Goal: Task Accomplishment & Management: Complete application form

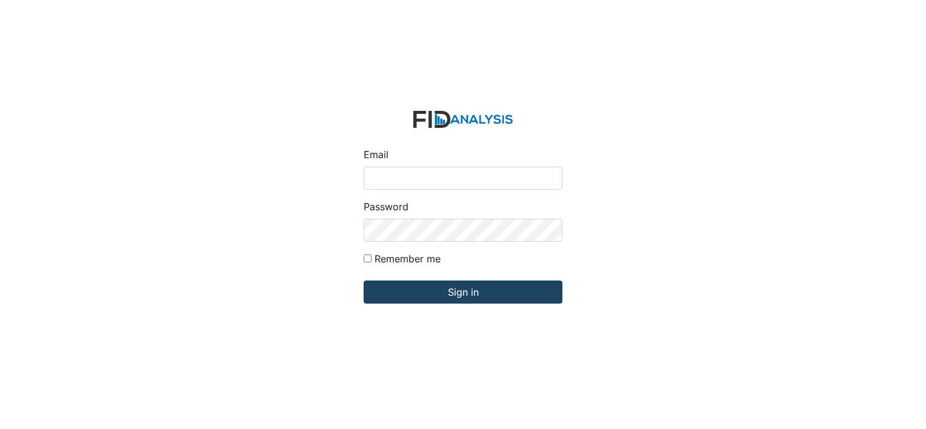
type input "[EMAIL_ADDRESS][DOMAIN_NAME]"
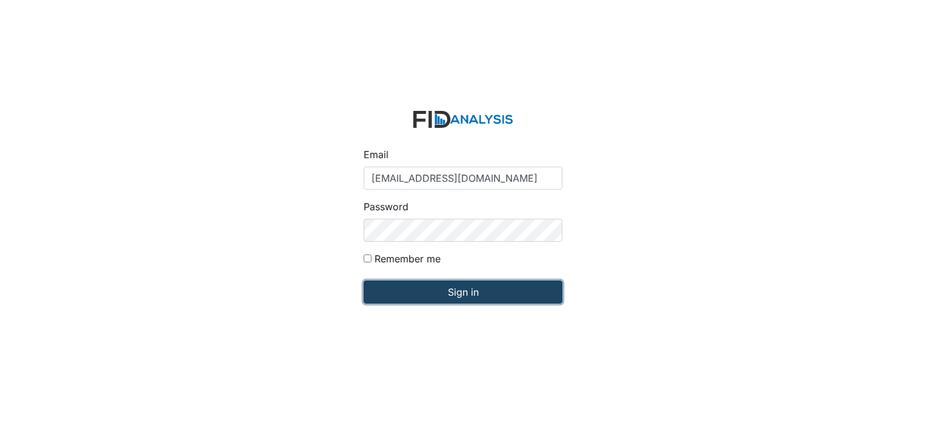
click at [465, 287] on input "Sign in" at bounding box center [463, 292] width 199 height 23
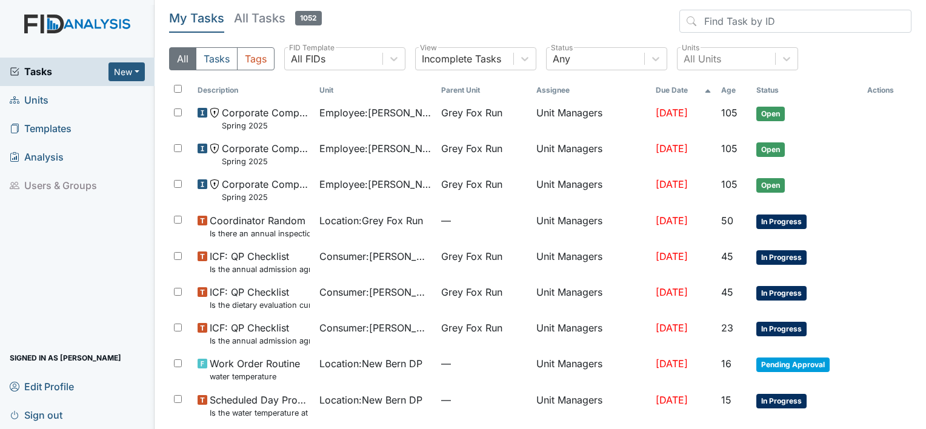
click at [46, 100] on span "Units" at bounding box center [29, 100] width 39 height 19
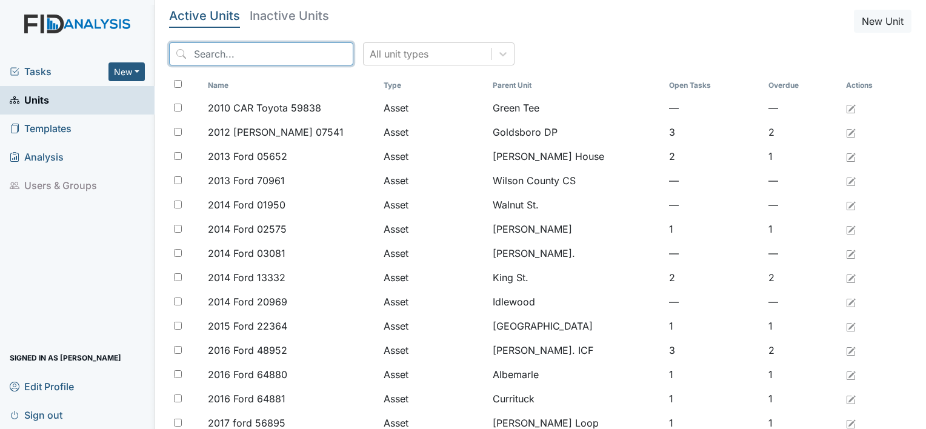
click at [206, 51] on input "search" at bounding box center [261, 53] width 184 height 23
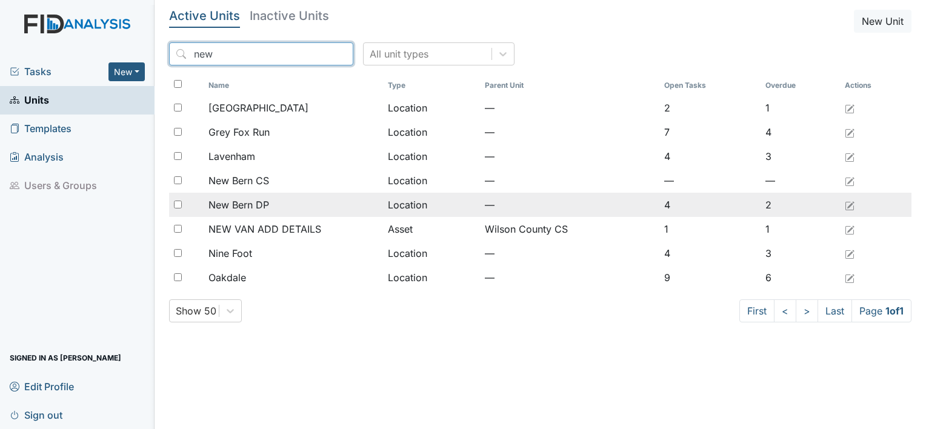
type input "new"
click at [255, 203] on span "New Bern DP" at bounding box center [238, 205] width 61 height 15
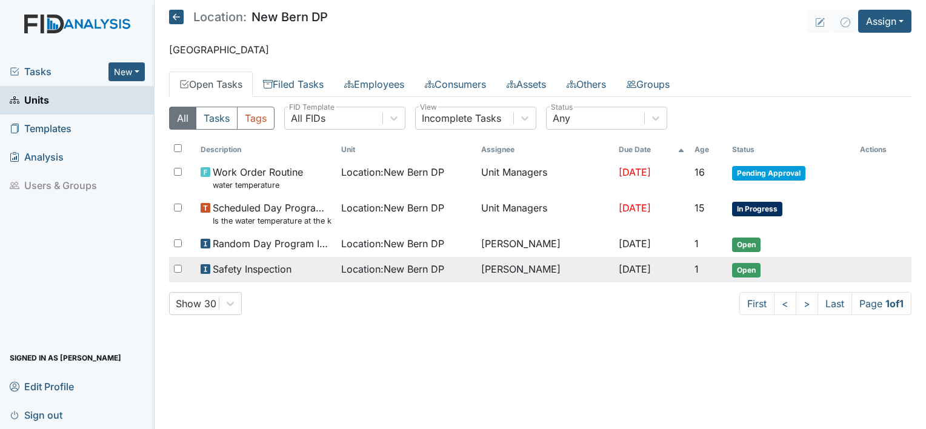
click at [284, 268] on span "Safety Inspection" at bounding box center [252, 269] width 79 height 15
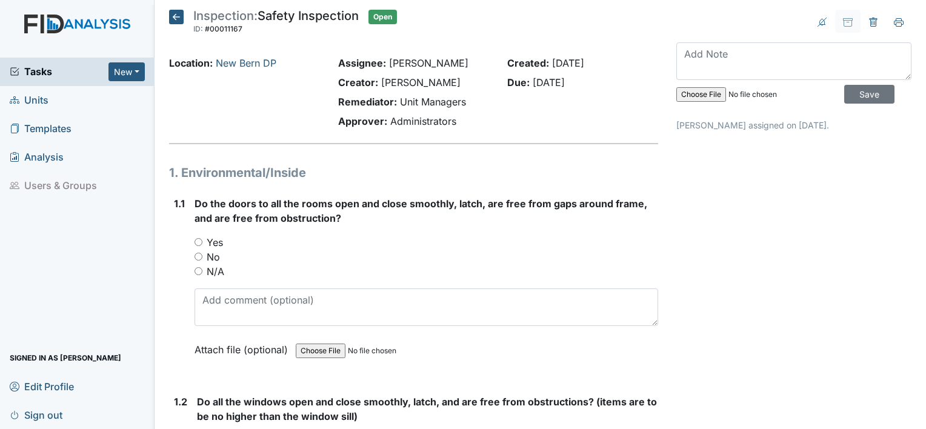
click at [172, 13] on icon at bounding box center [176, 17] width 15 height 15
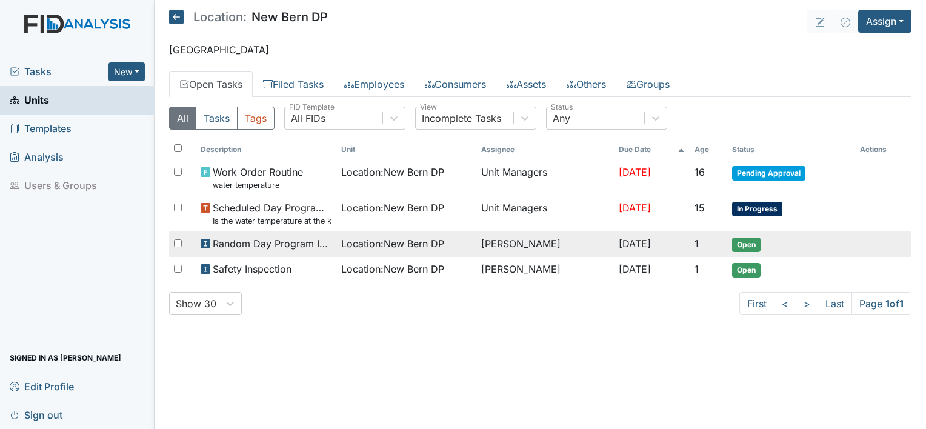
click at [367, 247] on span "Location : New Bern DP" at bounding box center [392, 243] width 103 height 15
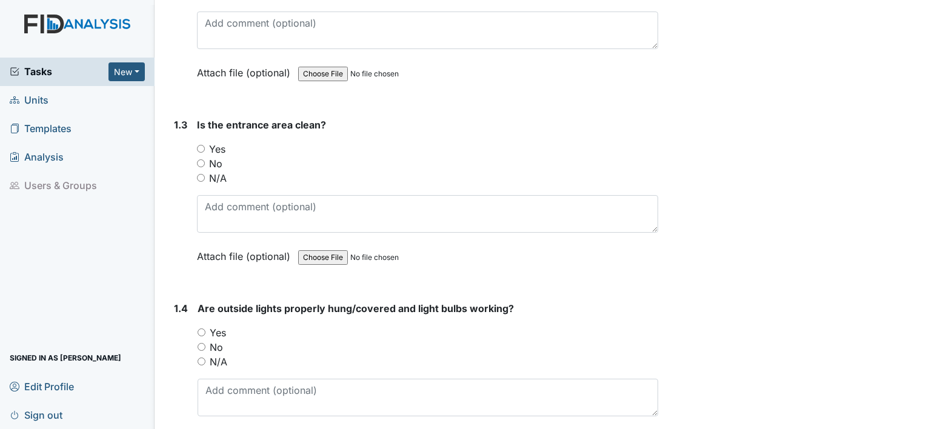
scroll to position [447, 0]
click at [202, 147] on input "Yes" at bounding box center [201, 148] width 8 height 8
radio input "true"
click at [201, 330] on input "Yes" at bounding box center [202, 332] width 8 height 8
radio input "true"
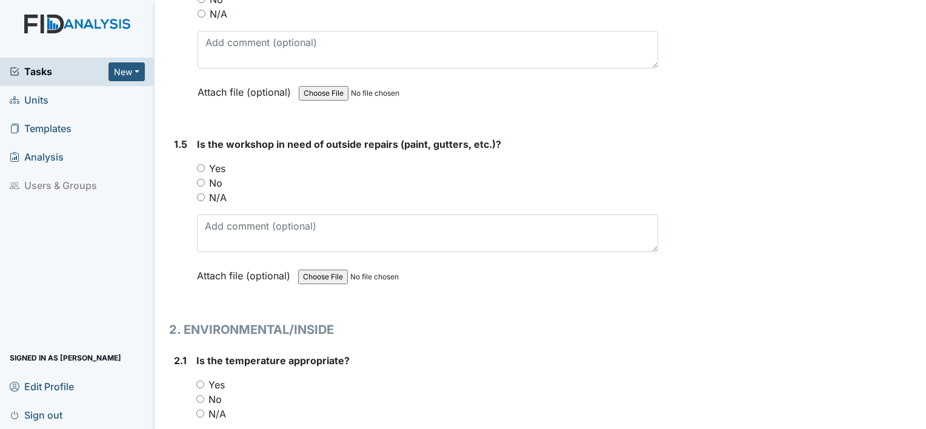
scroll to position [796, 0]
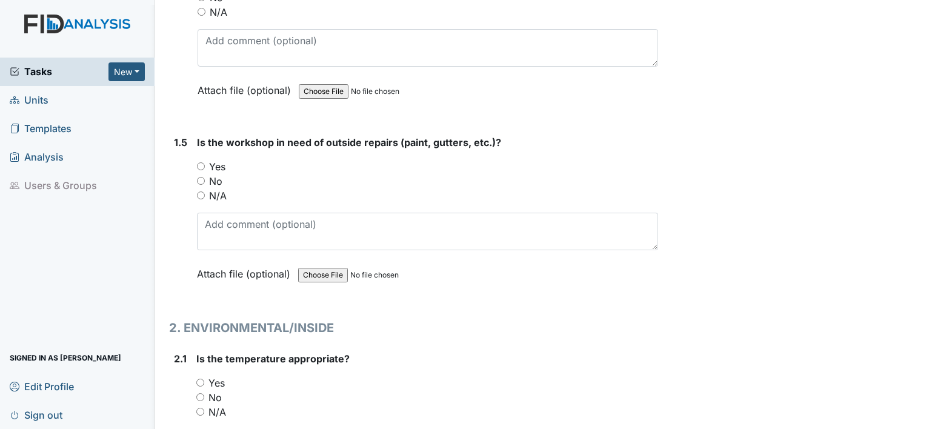
click at [201, 178] on input "No" at bounding box center [201, 181] width 8 height 8
radio input "true"
click at [199, 379] on input "Yes" at bounding box center [200, 383] width 8 height 8
radio input "true"
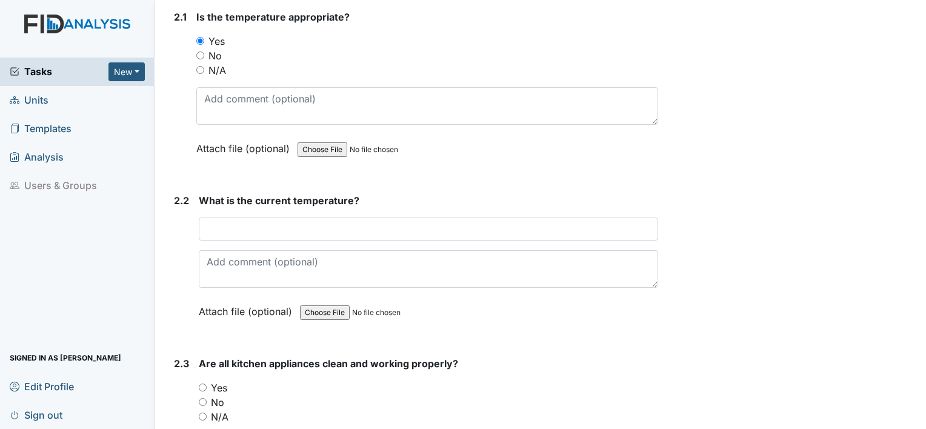
scroll to position [1146, 0]
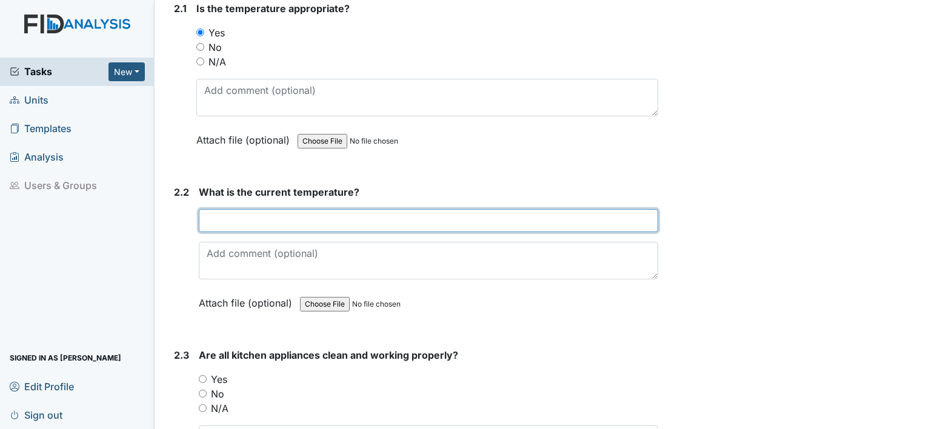
click at [323, 212] on input "text" at bounding box center [428, 220] width 459 height 23
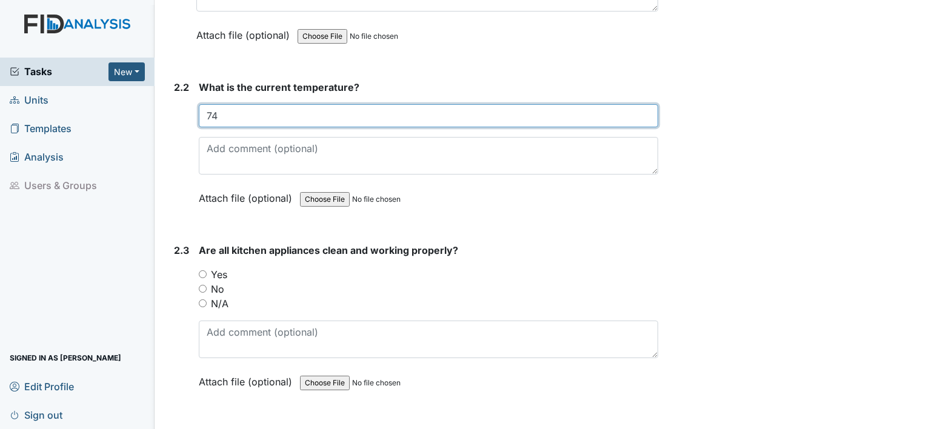
scroll to position [1288, 0]
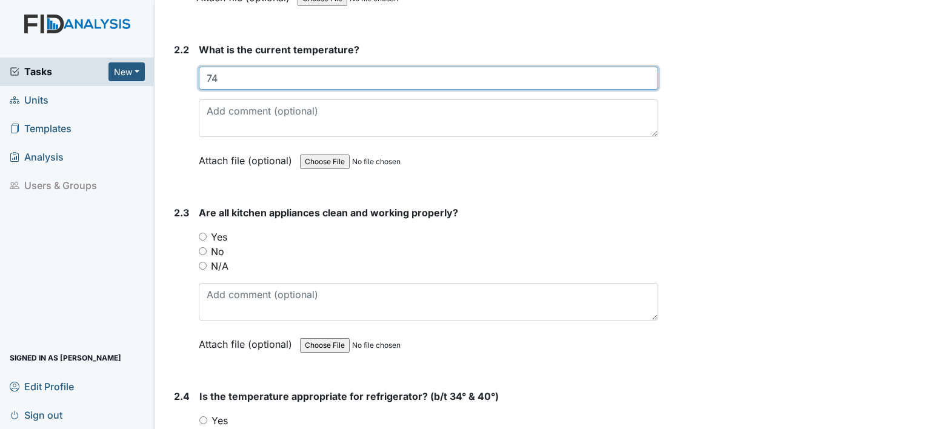
type input "74"
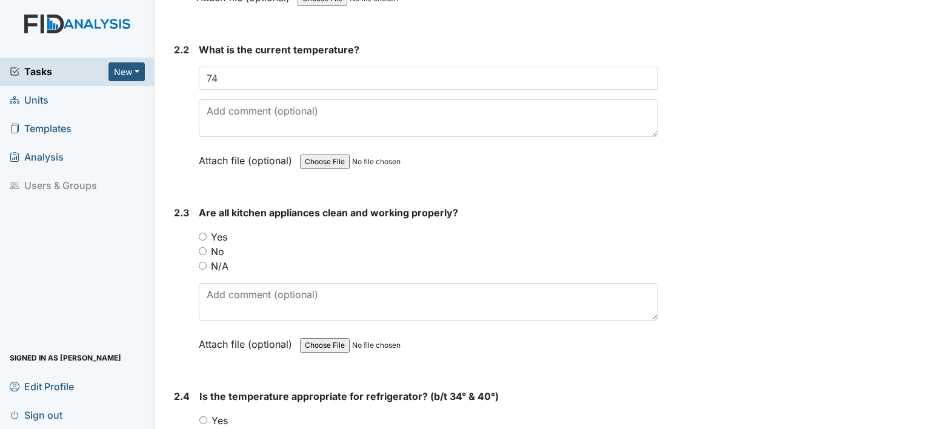
click at [202, 233] on input "Yes" at bounding box center [203, 237] width 8 height 8
radio input "true"
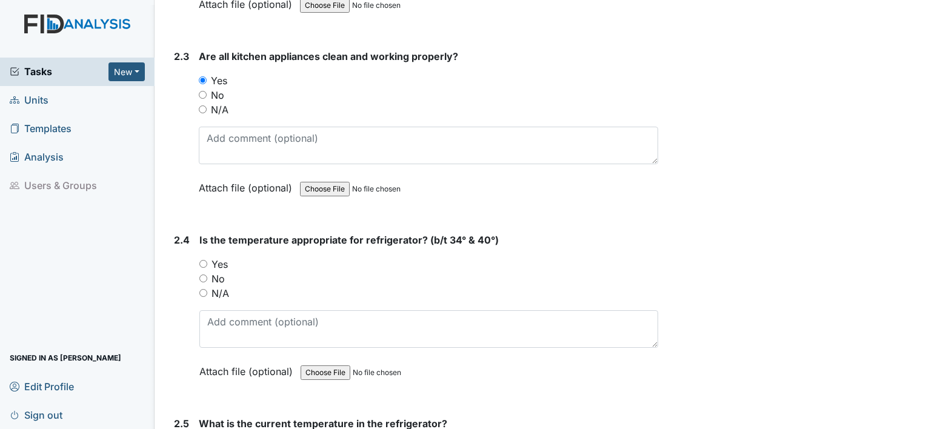
scroll to position [1472, 0]
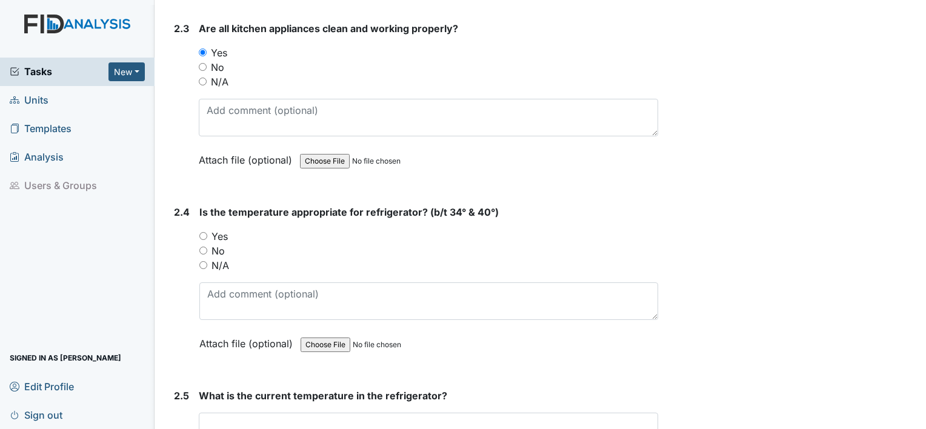
click at [201, 232] on input "Yes" at bounding box center [203, 236] width 8 height 8
radio input "true"
click at [235, 416] on input "text" at bounding box center [428, 424] width 459 height 23
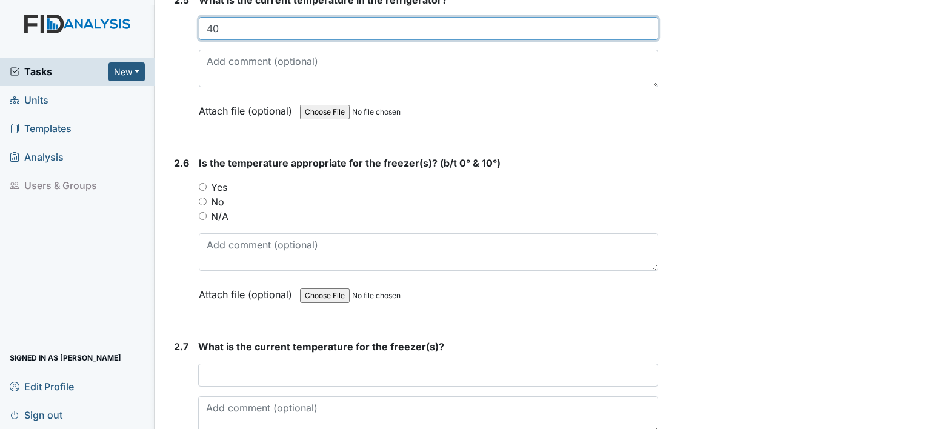
scroll to position [1869, 0]
type input "40"
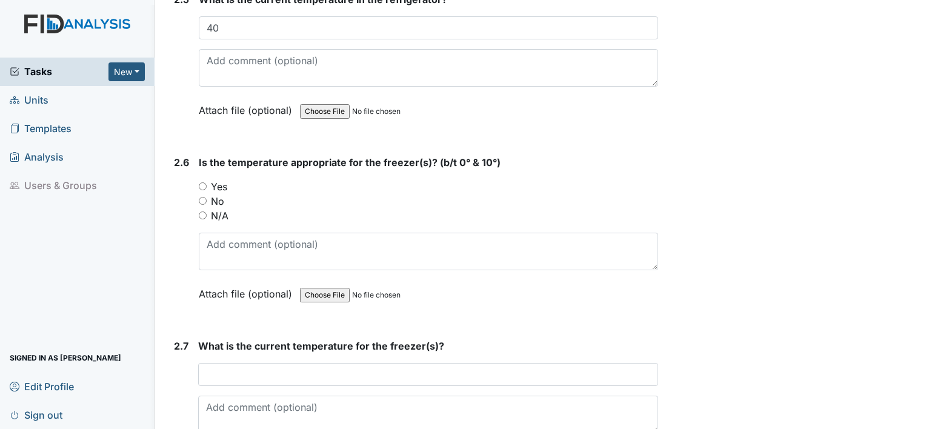
click at [202, 182] on input "Yes" at bounding box center [203, 186] width 8 height 8
radio input "true"
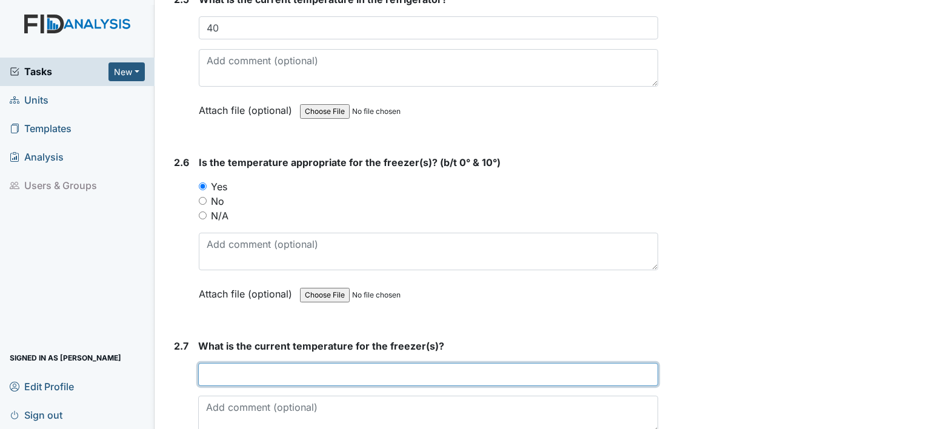
click at [237, 364] on input "text" at bounding box center [428, 374] width 460 height 23
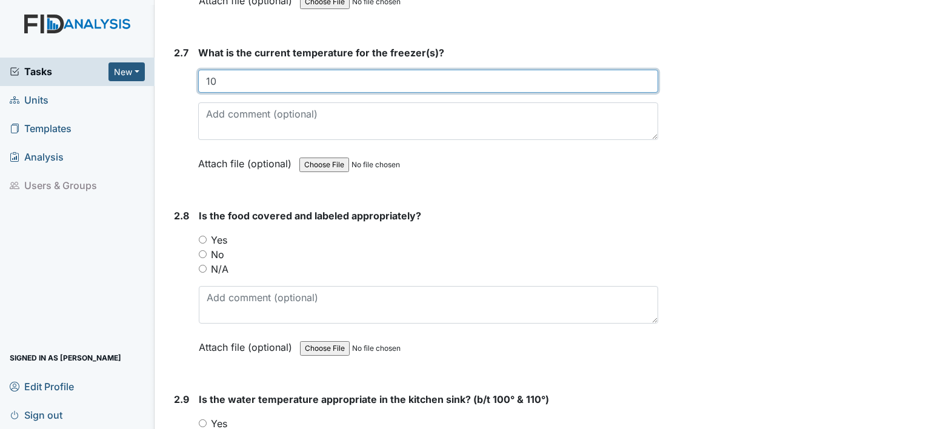
scroll to position [2163, 0]
type input "10"
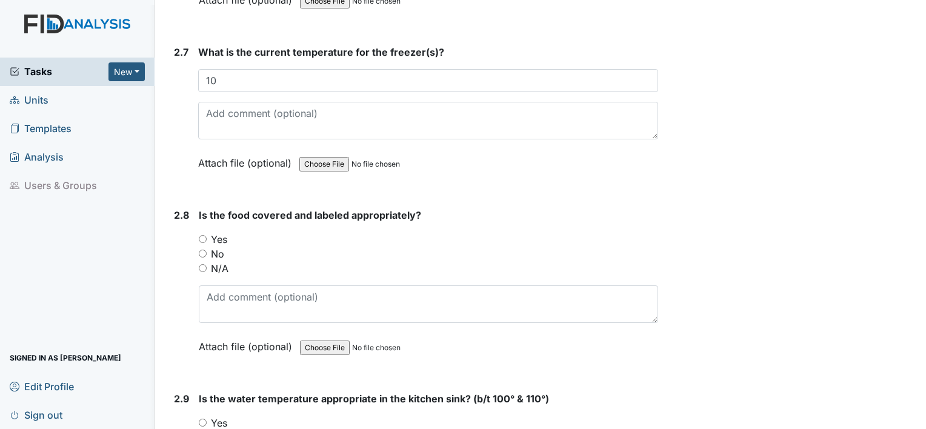
click at [204, 235] on input "Yes" at bounding box center [203, 239] width 8 height 8
radio input "true"
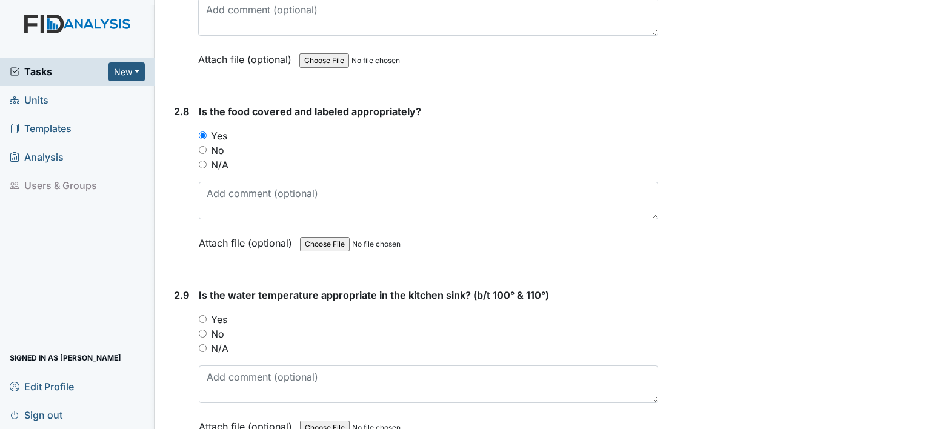
scroll to position [2271, 0]
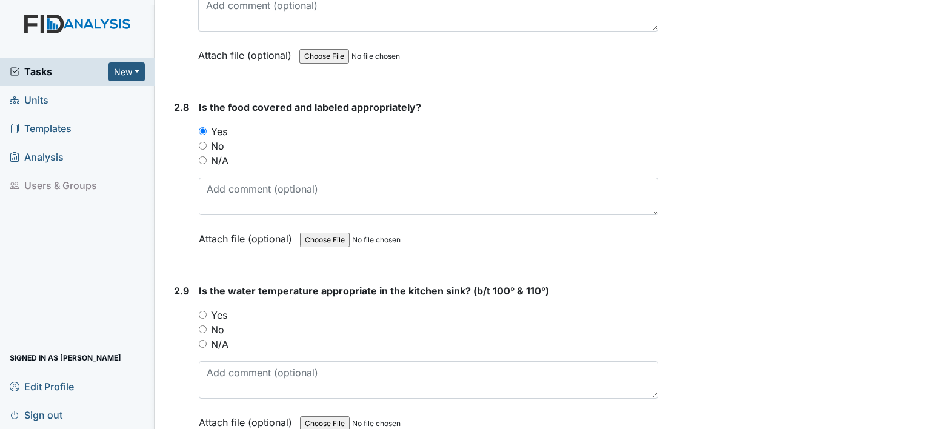
click at [204, 325] on input "No" at bounding box center [203, 329] width 8 height 8
radio input "true"
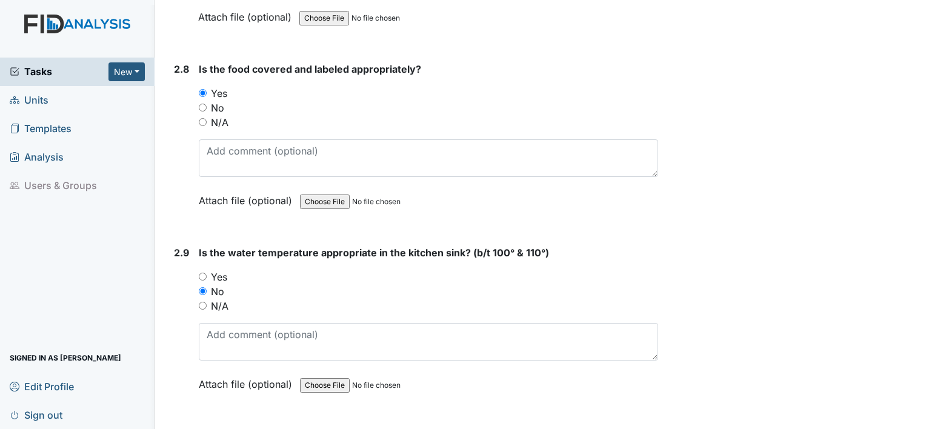
scroll to position [2395, 0]
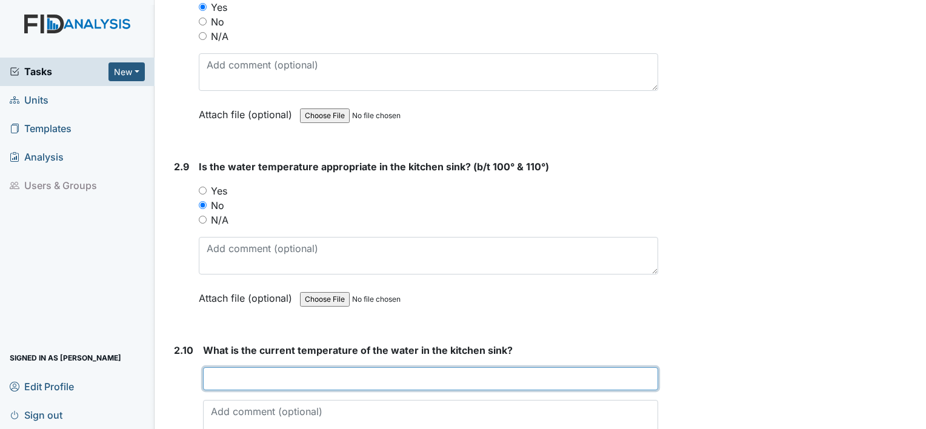
click at [263, 373] on input "text" at bounding box center [430, 378] width 455 height 23
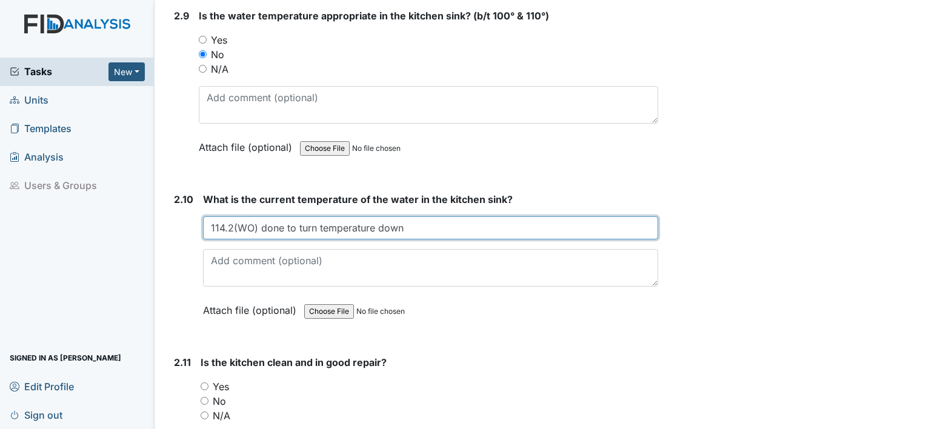
scroll to position [2595, 0]
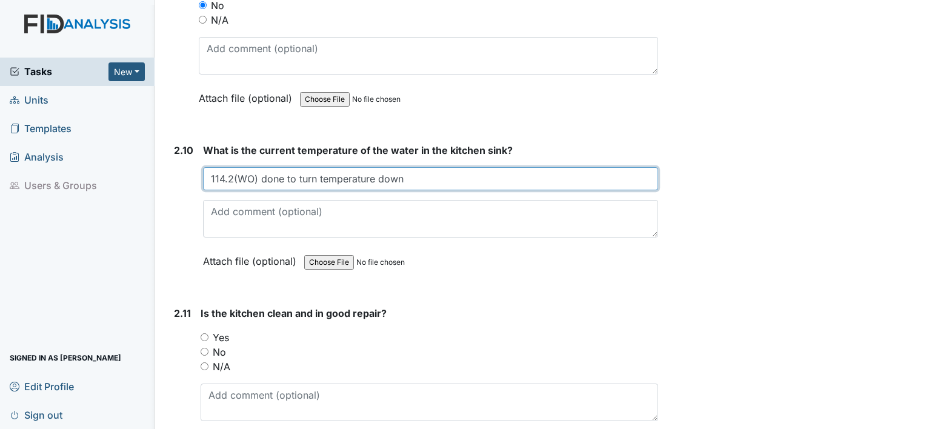
type input "114.2(WO) done to turn temperature down"
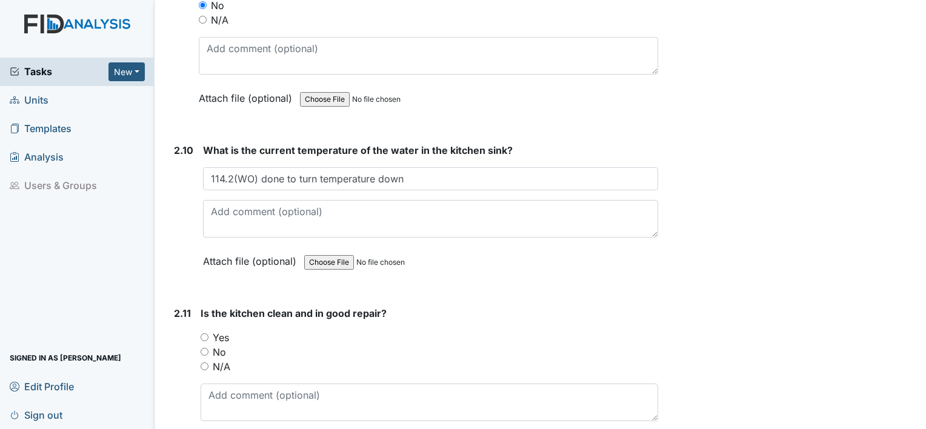
click at [206, 362] on input "N/A" at bounding box center [205, 366] width 8 height 8
radio input "true"
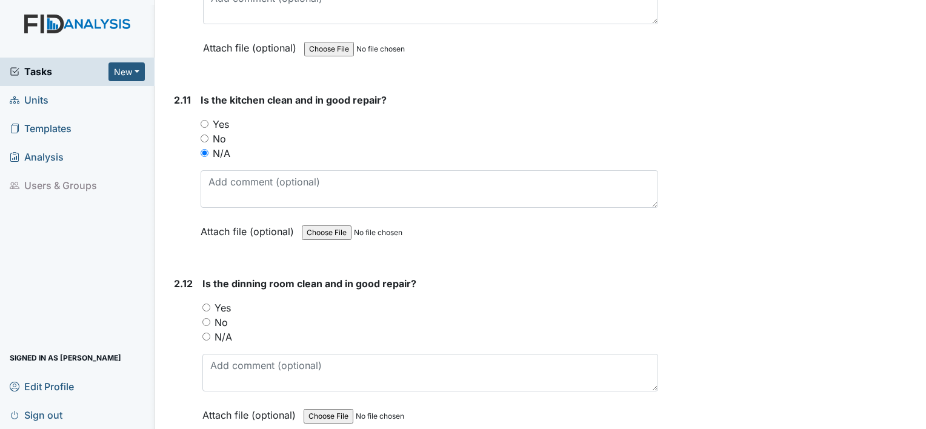
scroll to position [2812, 0]
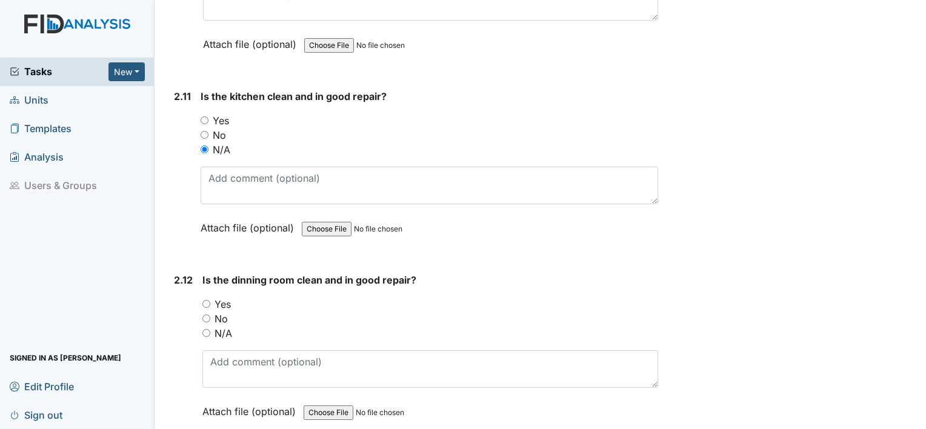
click at [208, 300] on input "Yes" at bounding box center [206, 304] width 8 height 8
radio input "true"
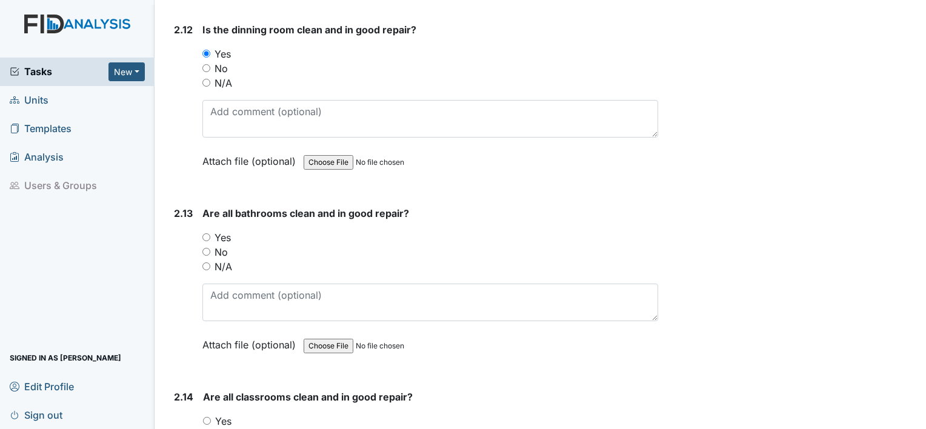
scroll to position [3095, 0]
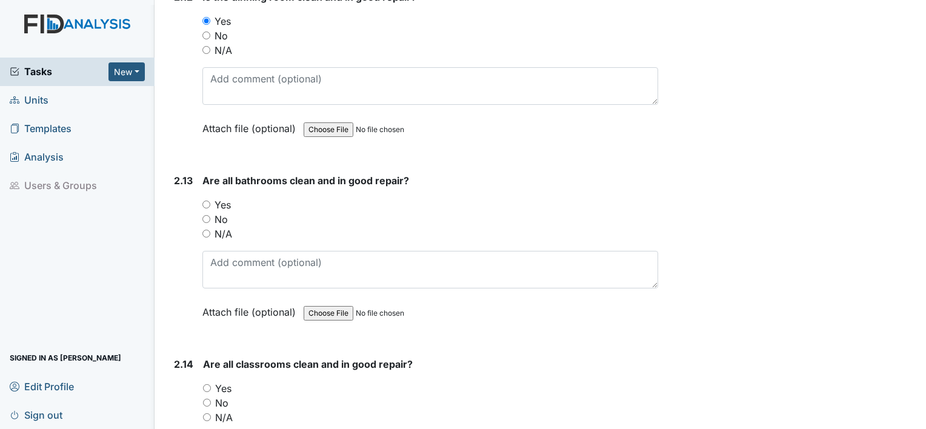
click at [204, 201] on input "Yes" at bounding box center [206, 205] width 8 height 8
radio input "true"
click at [208, 384] on input "Yes" at bounding box center [207, 388] width 8 height 8
radio input "true"
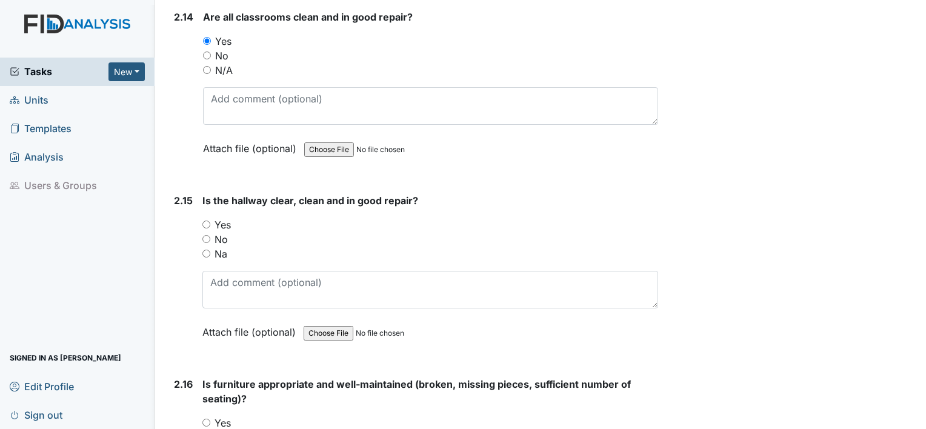
scroll to position [3498, 0]
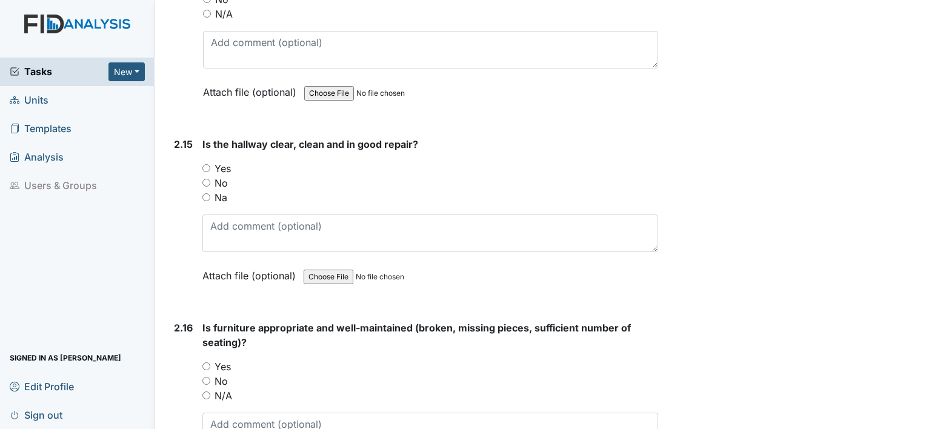
click at [204, 164] on input "Yes" at bounding box center [206, 168] width 8 height 8
radio input "true"
click at [206, 362] on input "Yes" at bounding box center [206, 366] width 8 height 8
radio input "true"
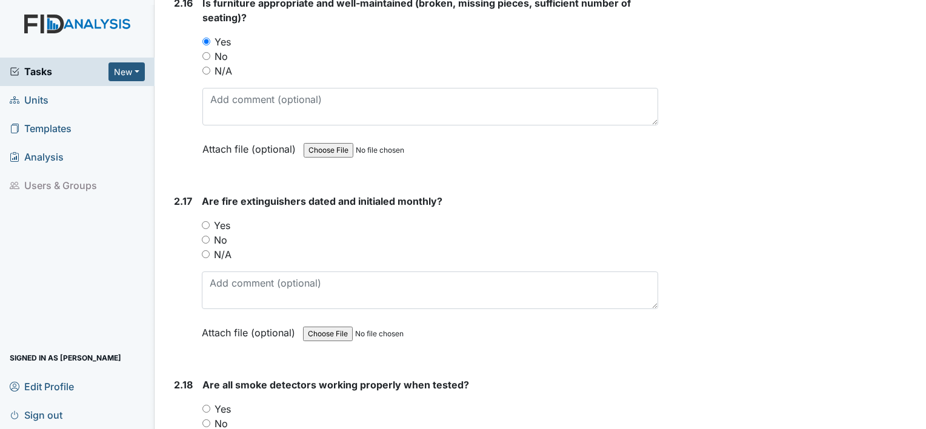
scroll to position [3829, 0]
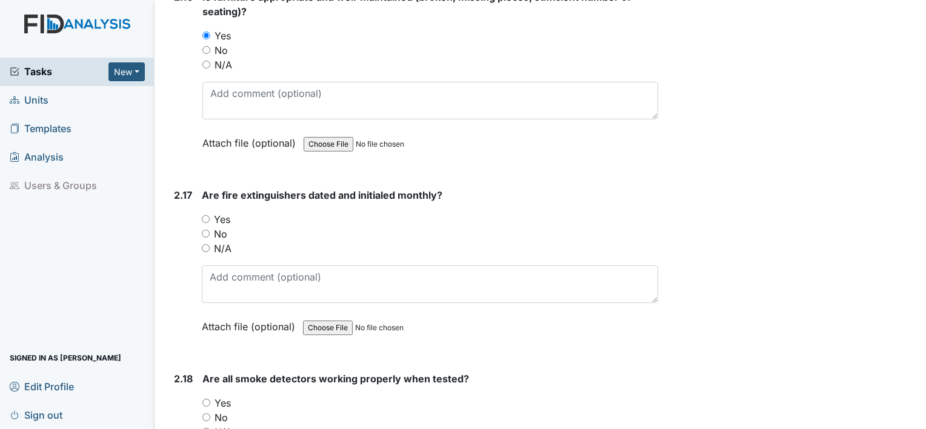
click at [204, 215] on input "Yes" at bounding box center [206, 219] width 8 height 8
radio input "true"
click at [206, 399] on input "Yes" at bounding box center [206, 403] width 8 height 8
radio input "true"
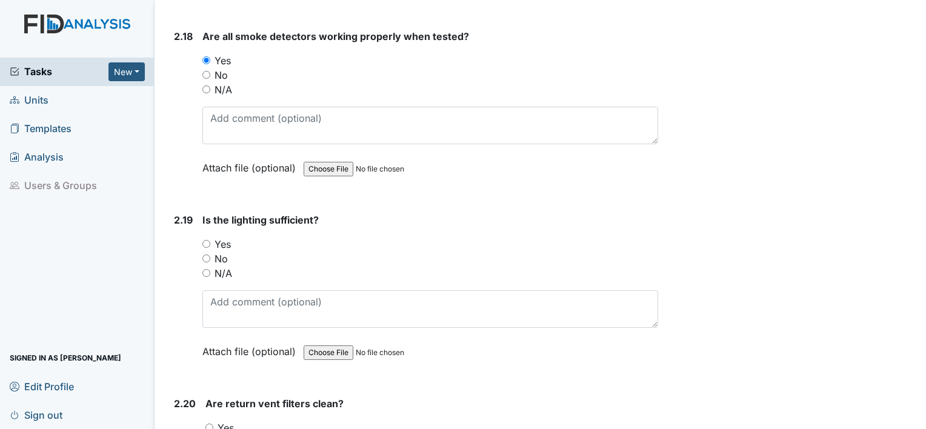
scroll to position [4185, 0]
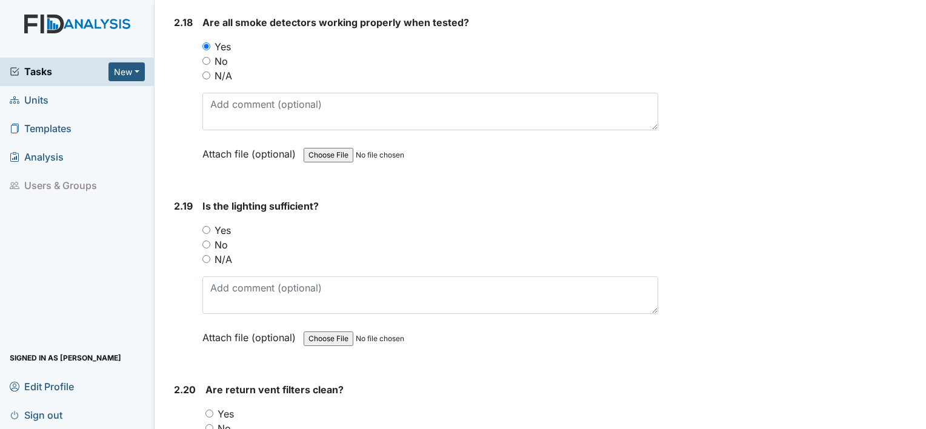
click at [207, 226] on input "Yes" at bounding box center [206, 230] width 8 height 8
radio input "true"
click at [209, 410] on input "Yes" at bounding box center [209, 414] width 8 height 8
radio input "true"
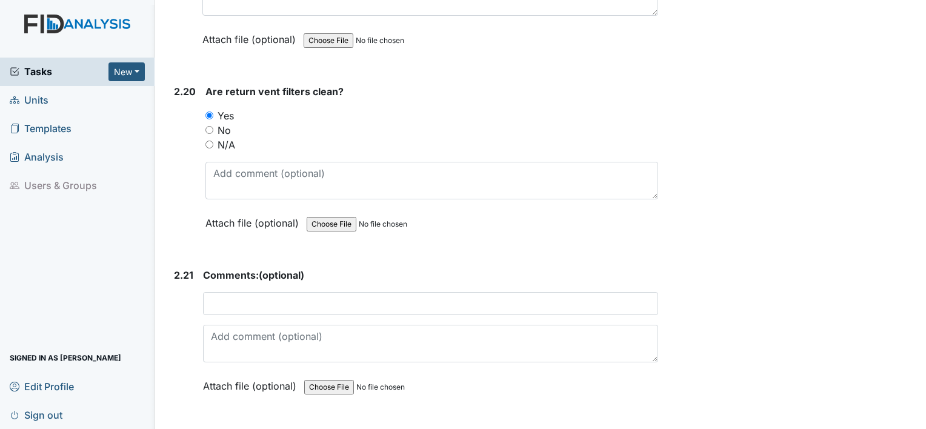
scroll to position [4484, 0]
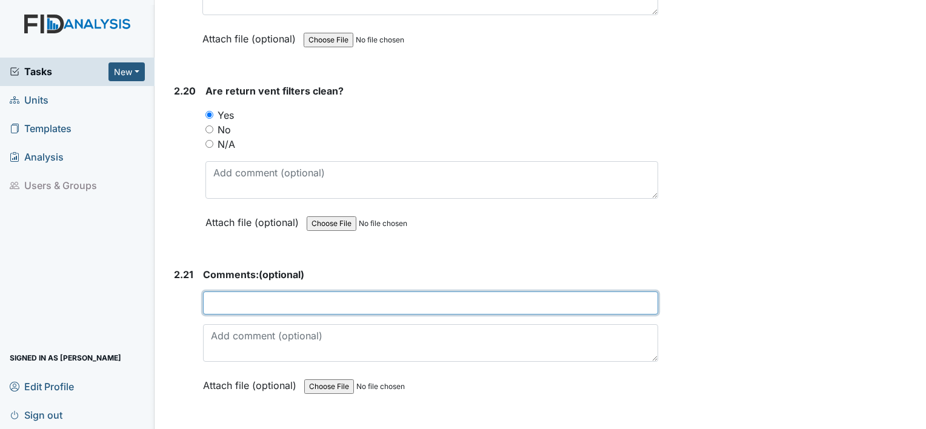
click at [275, 291] on input "text" at bounding box center [430, 302] width 455 height 23
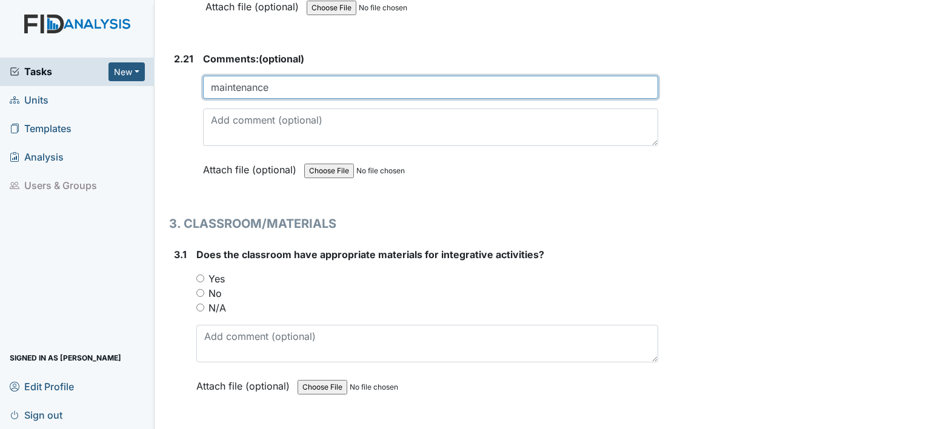
scroll to position [4704, 0]
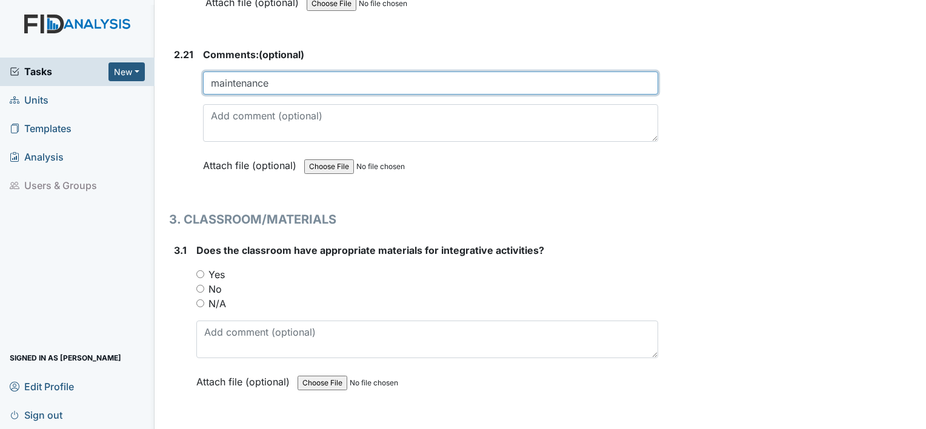
type input "maintenance"
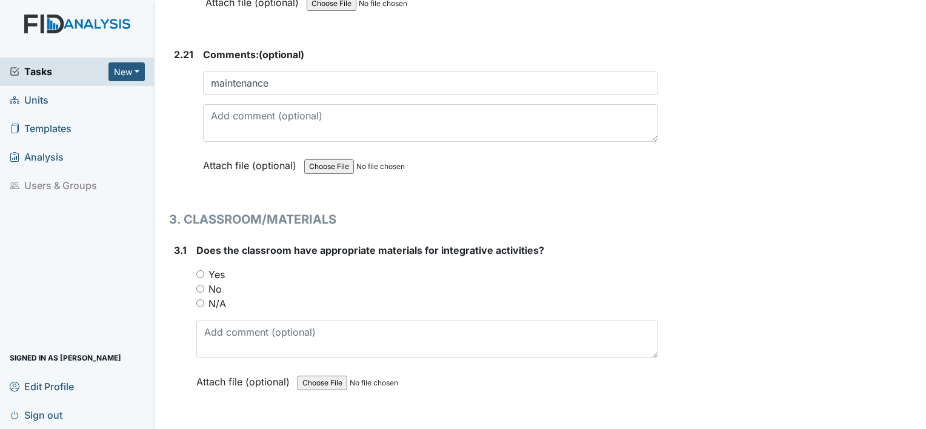
click at [197, 270] on input "Yes" at bounding box center [200, 274] width 8 height 8
radio input "true"
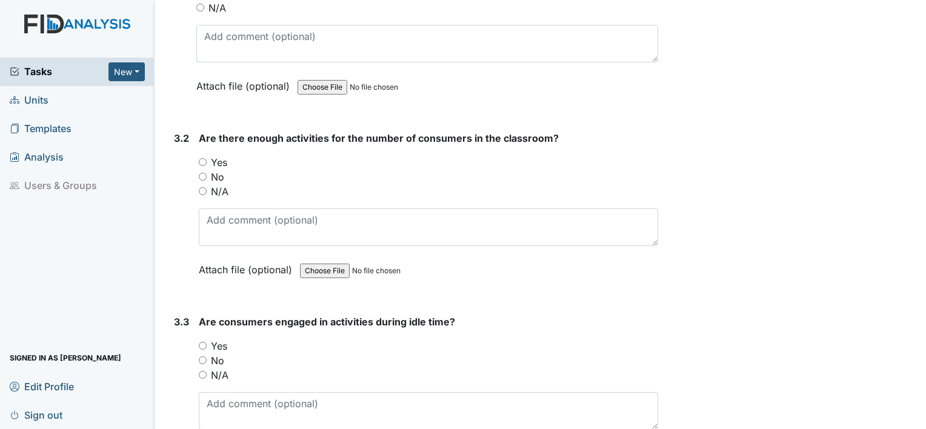
scroll to position [5000, 0]
click at [201, 158] on input "Yes" at bounding box center [203, 162] width 8 height 8
radio input "true"
click at [204, 341] on input "Yes" at bounding box center [203, 345] width 8 height 8
radio input "true"
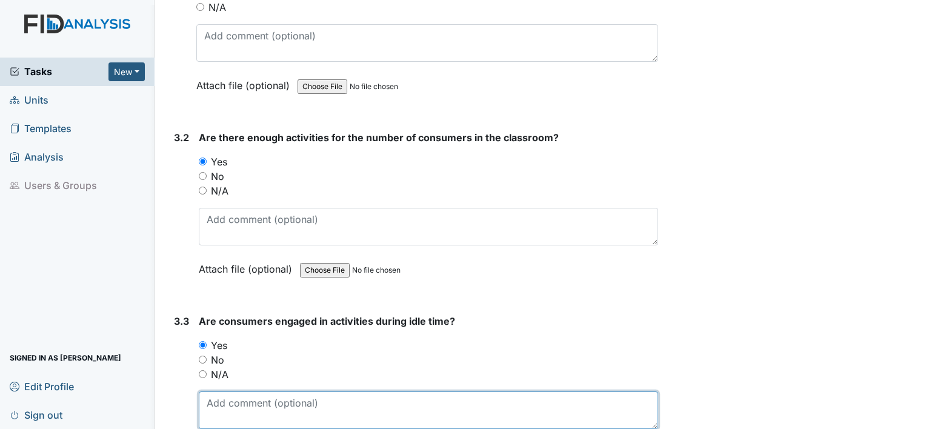
click at [239, 404] on textarea at bounding box center [428, 410] width 459 height 38
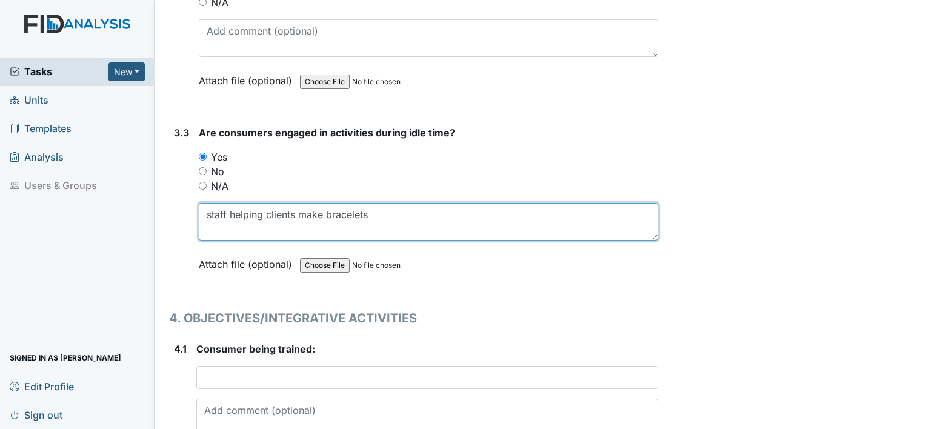
scroll to position [5189, 0]
type textarea "staff helping clients make bracelets"
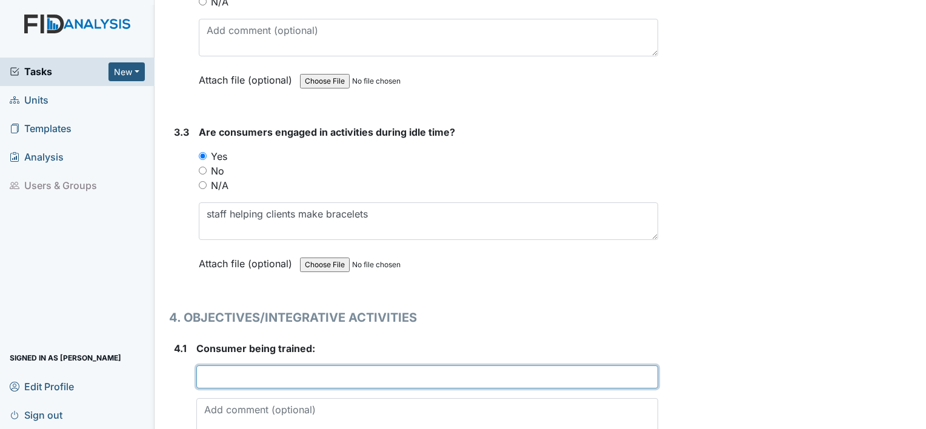
click at [254, 365] on input "text" at bounding box center [427, 376] width 462 height 23
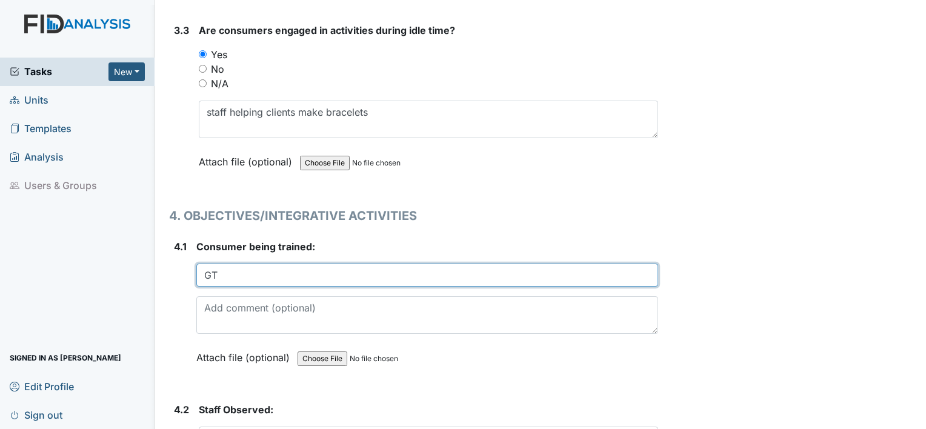
scroll to position [5292, 0]
type input "GT"
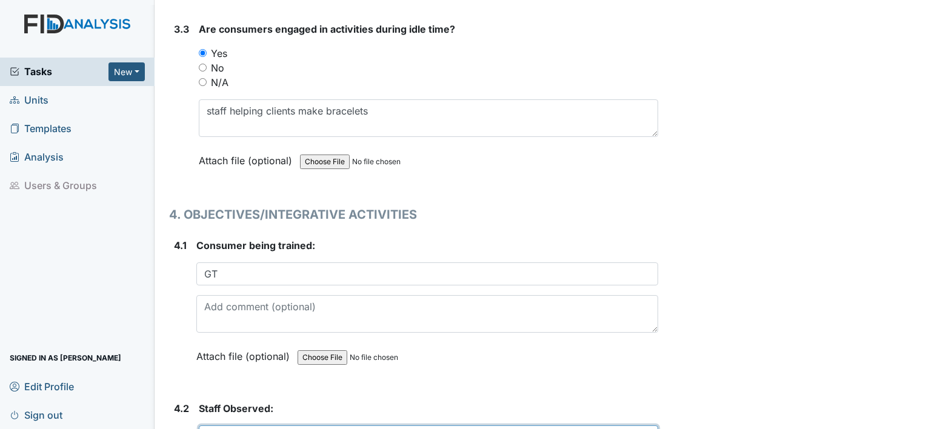
click at [314, 425] on input "text" at bounding box center [428, 436] width 459 height 23
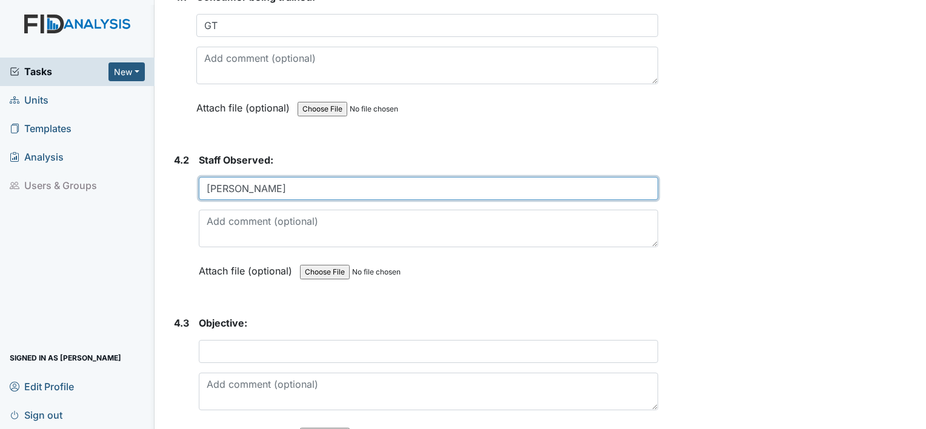
scroll to position [5557, 0]
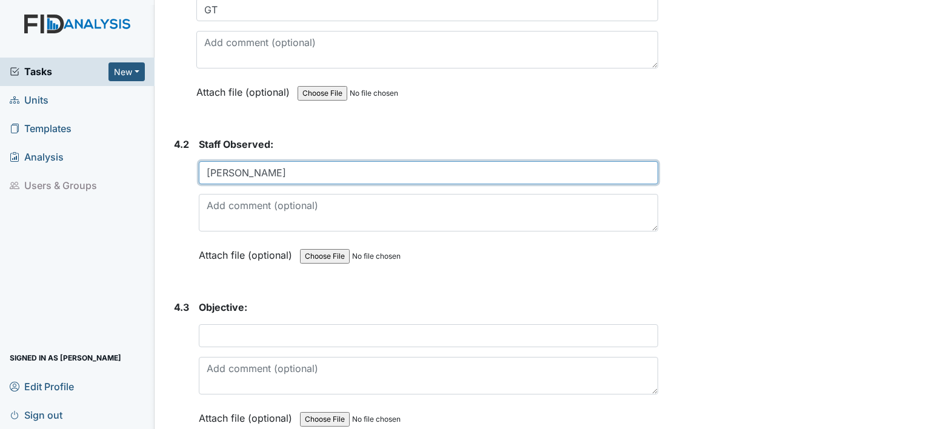
type input "[PERSON_NAME]"
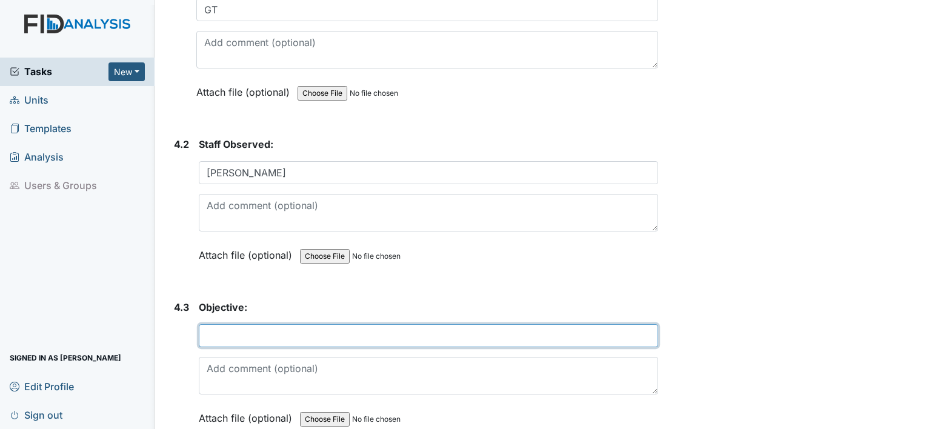
click at [271, 324] on input "text" at bounding box center [428, 335] width 459 height 23
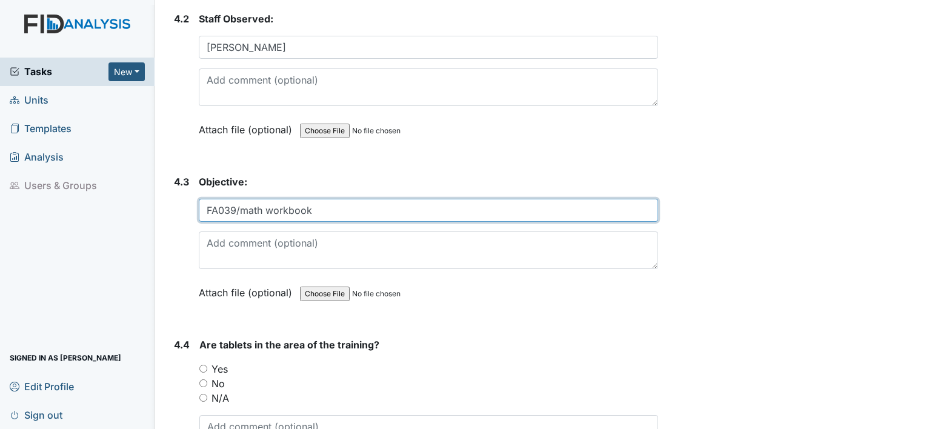
scroll to position [5698, 0]
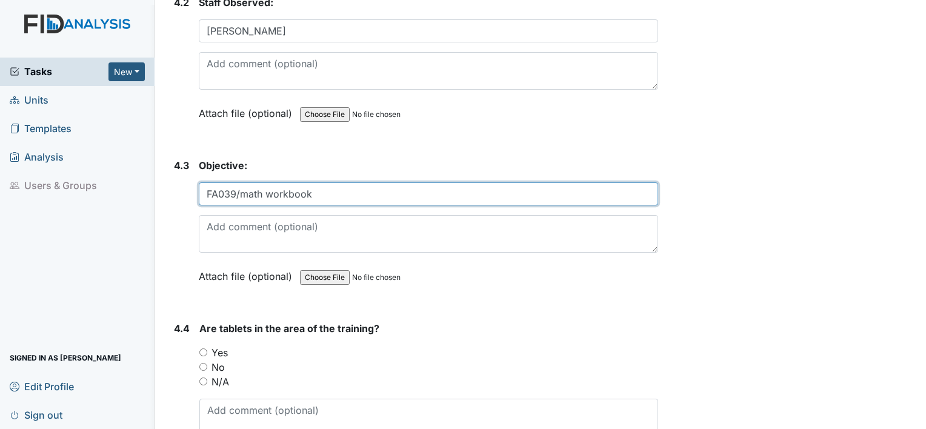
type input "FA039/math workbook"
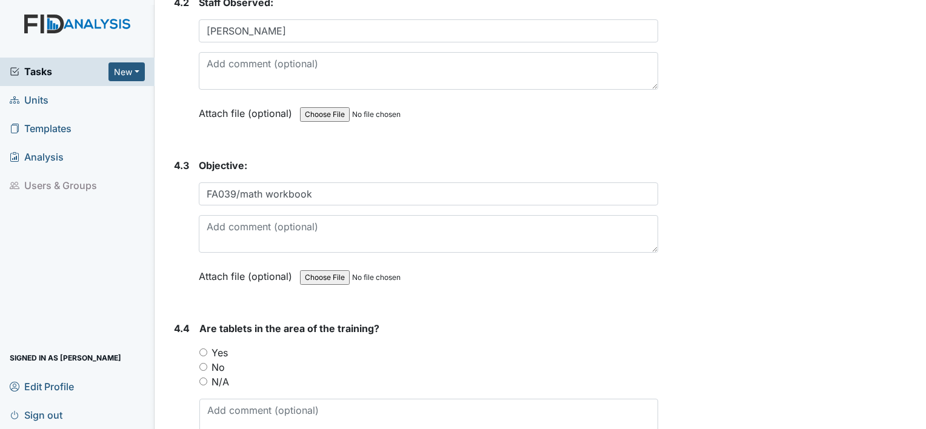
click at [204, 348] on input "Yes" at bounding box center [203, 352] width 8 height 8
radio input "true"
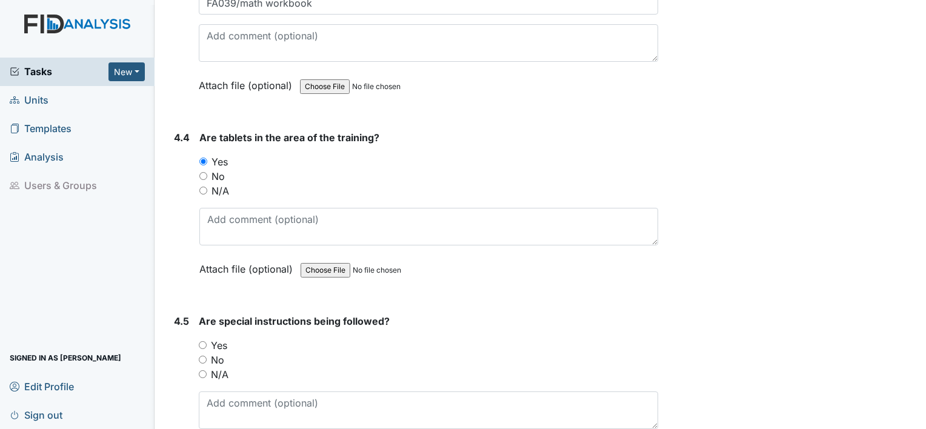
scroll to position [5943, 0]
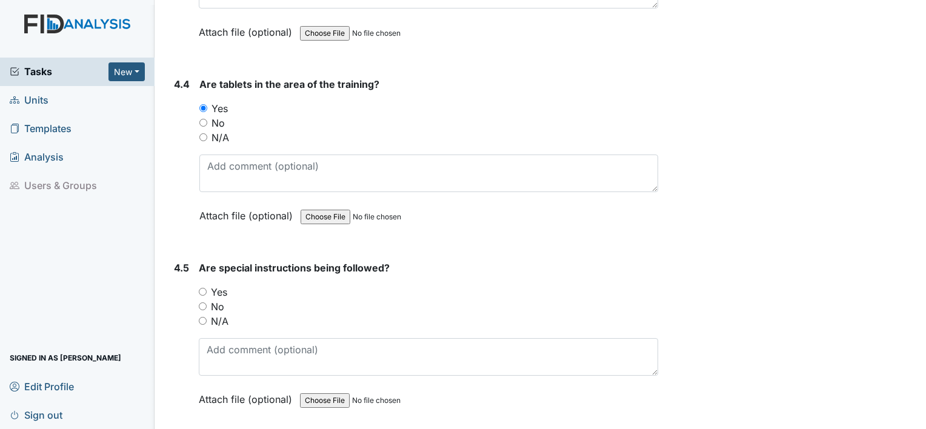
click at [205, 288] on input "Yes" at bounding box center [203, 292] width 8 height 8
radio input "true"
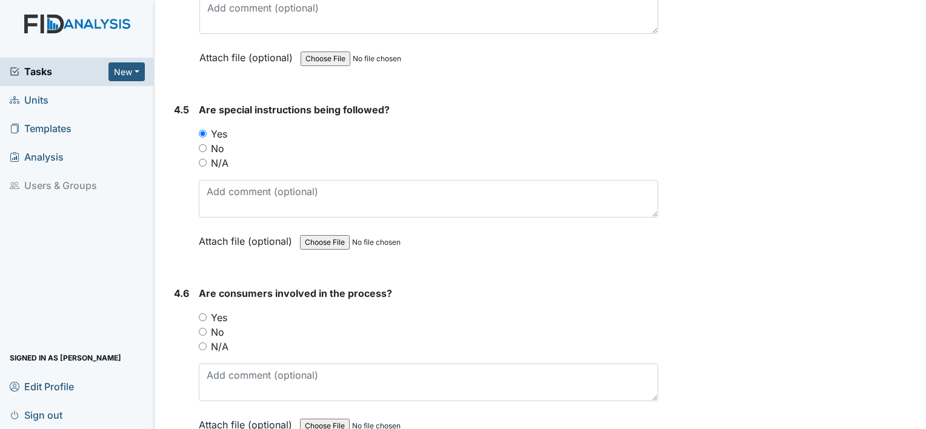
scroll to position [6104, 0]
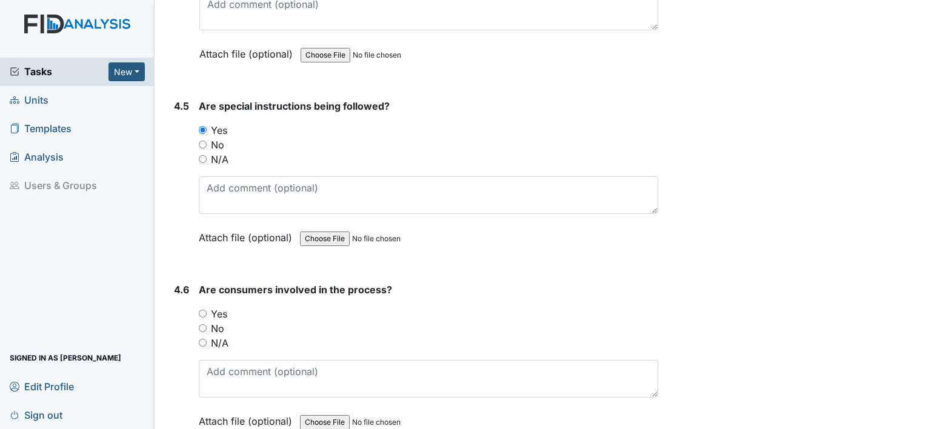
click at [203, 310] on input "Yes" at bounding box center [203, 314] width 8 height 8
radio input "true"
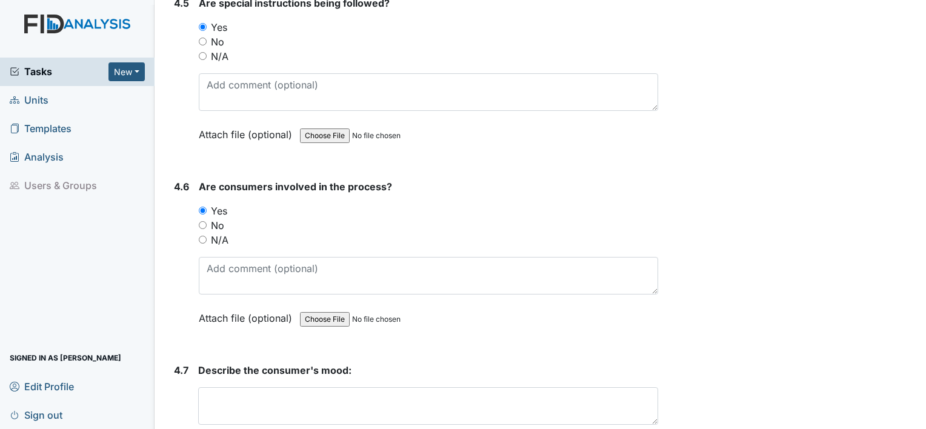
scroll to position [6221, 0]
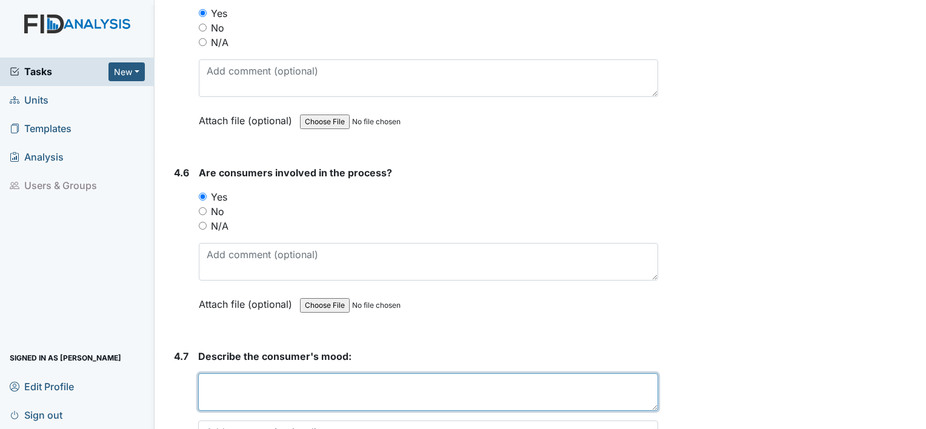
click at [266, 373] on textarea at bounding box center [428, 392] width 460 height 38
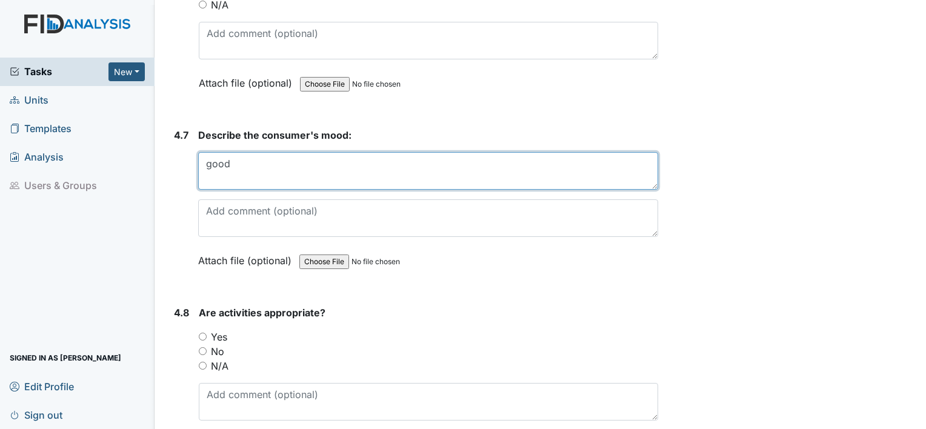
scroll to position [6445, 0]
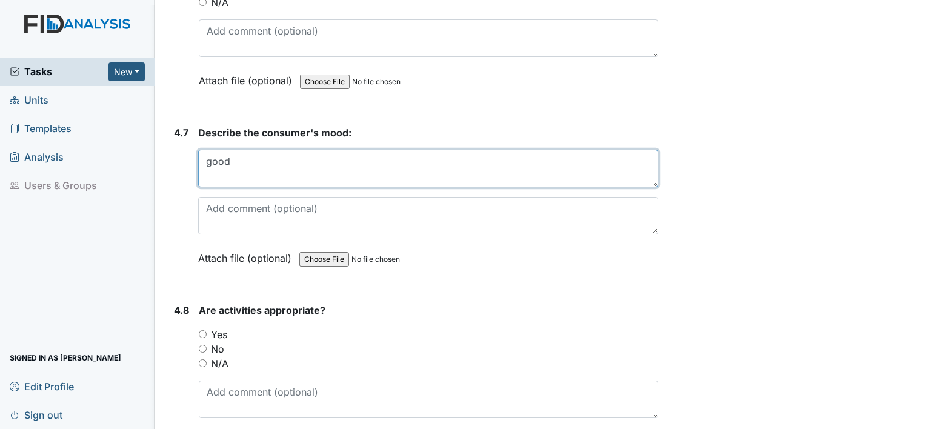
type textarea "good"
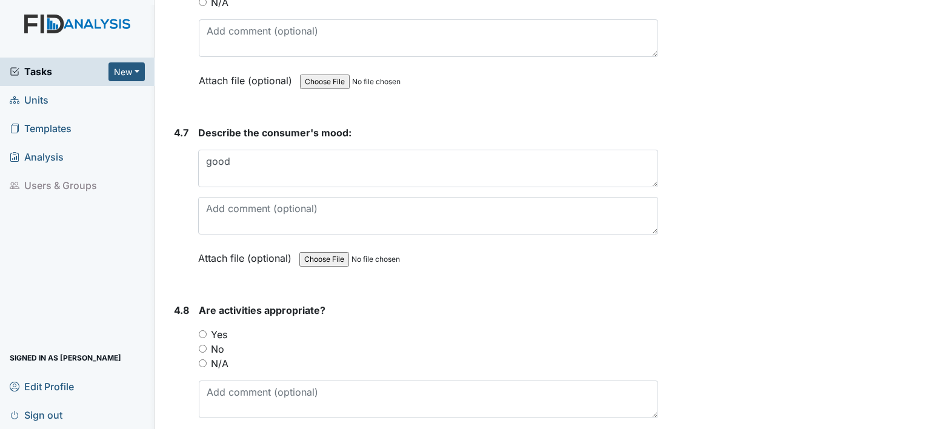
click at [203, 330] on input "Yes" at bounding box center [203, 334] width 8 height 8
radio input "true"
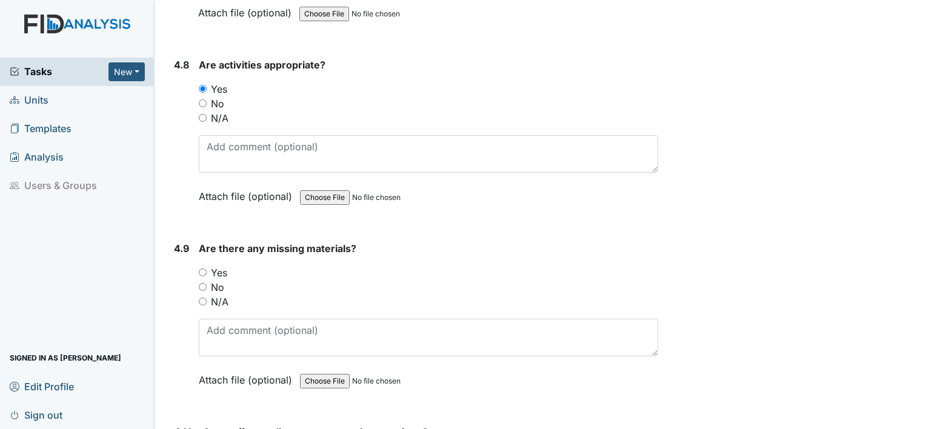
scroll to position [6692, 0]
click at [202, 282] on input "No" at bounding box center [203, 286] width 8 height 8
radio input "true"
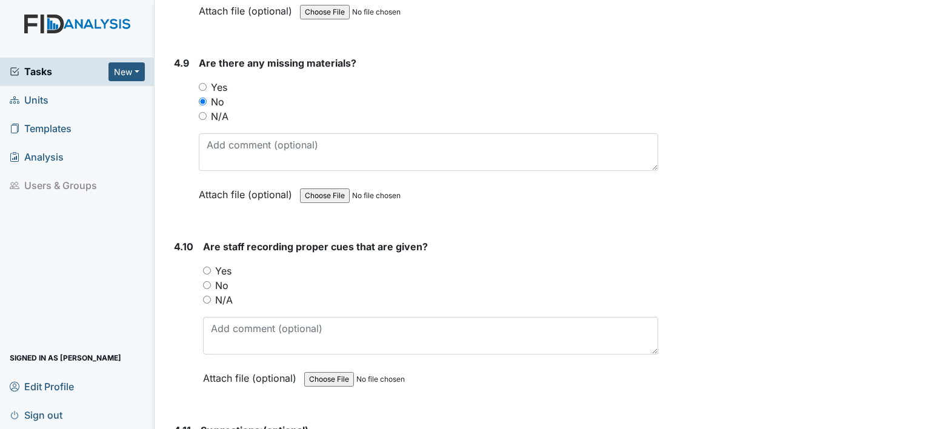
click at [205, 267] on input "Yes" at bounding box center [207, 271] width 8 height 8
radio input "true"
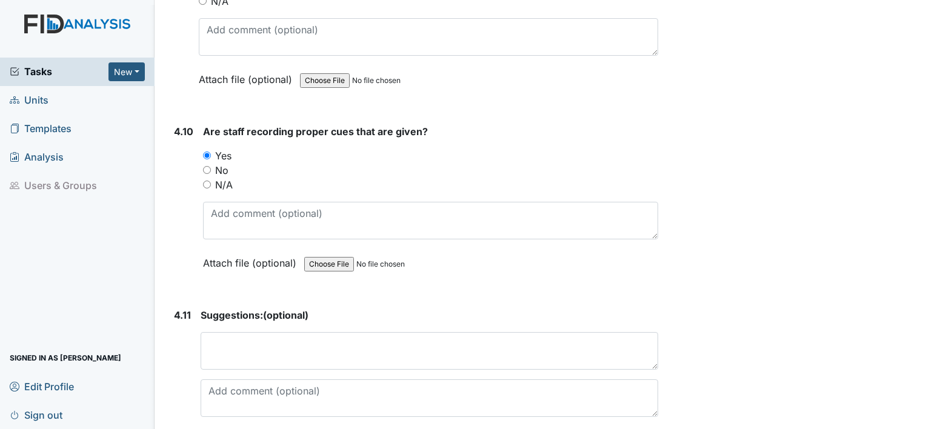
scroll to position [7000, 0]
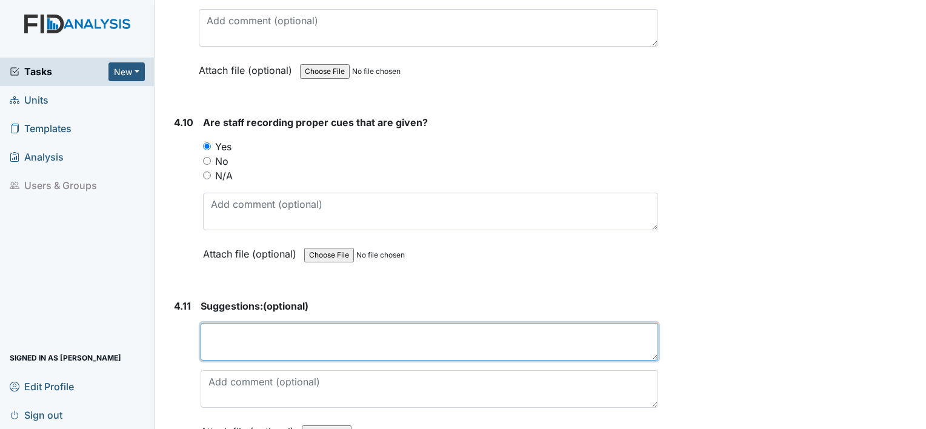
click at [252, 323] on textarea at bounding box center [429, 342] width 457 height 38
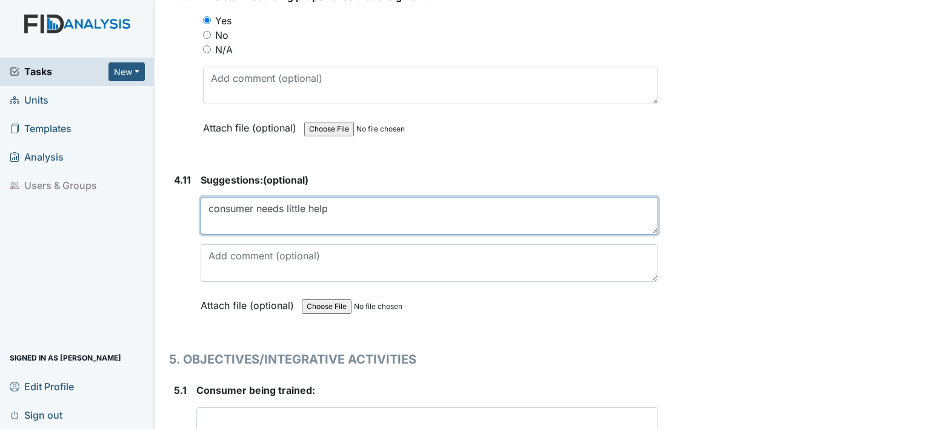
scroll to position [7145, 0]
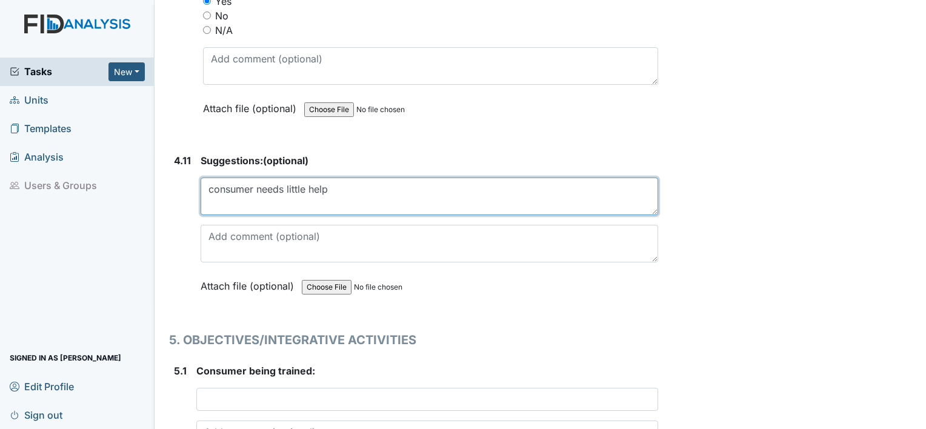
type textarea "consumer needs little help"
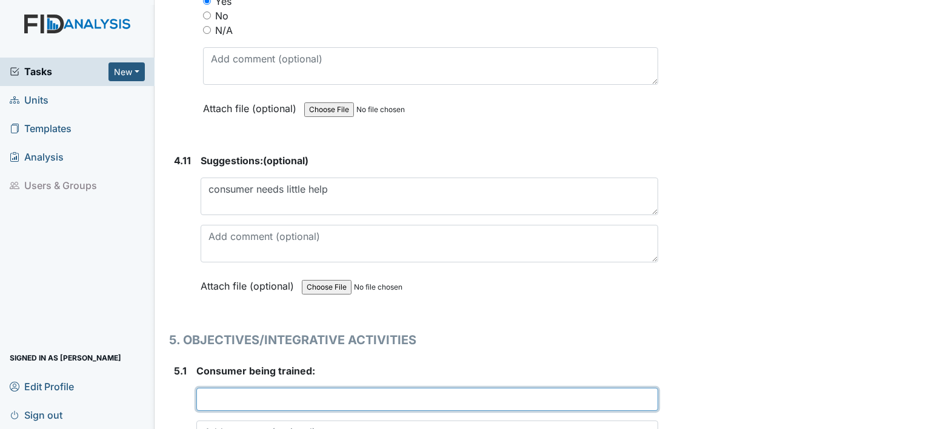
click at [253, 388] on input "text" at bounding box center [427, 399] width 462 height 23
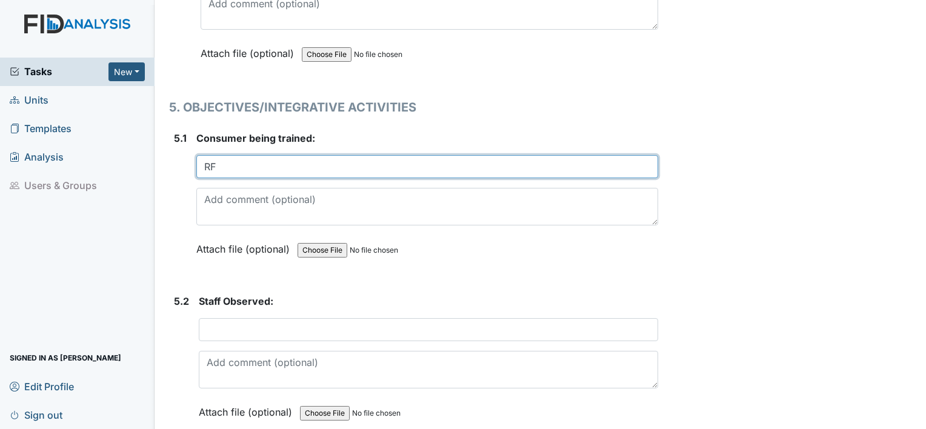
scroll to position [7378, 0]
type input "RF"
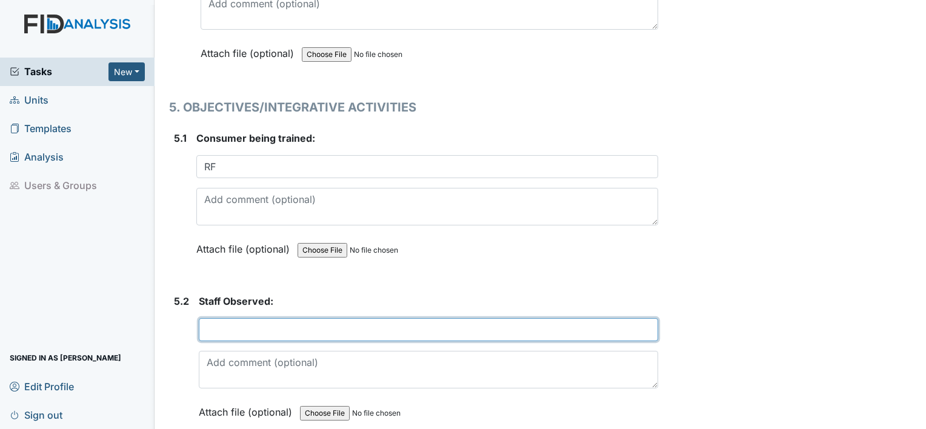
click at [248, 318] on input "text" at bounding box center [428, 329] width 459 height 23
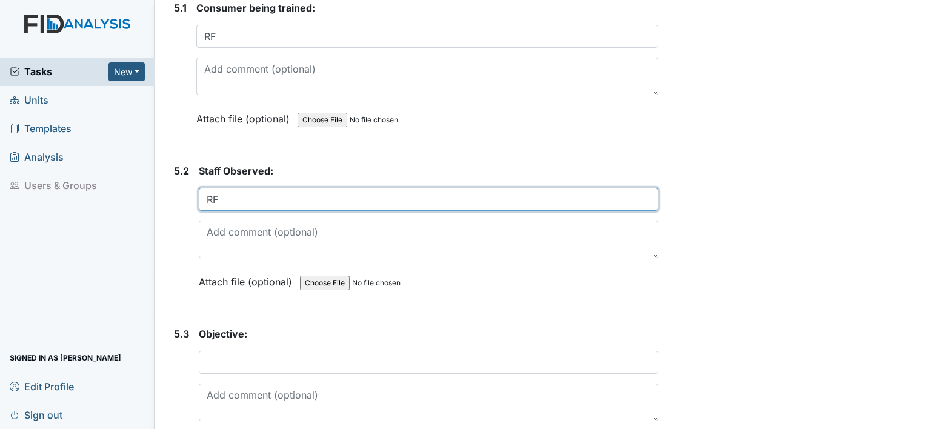
scroll to position [7521, 0]
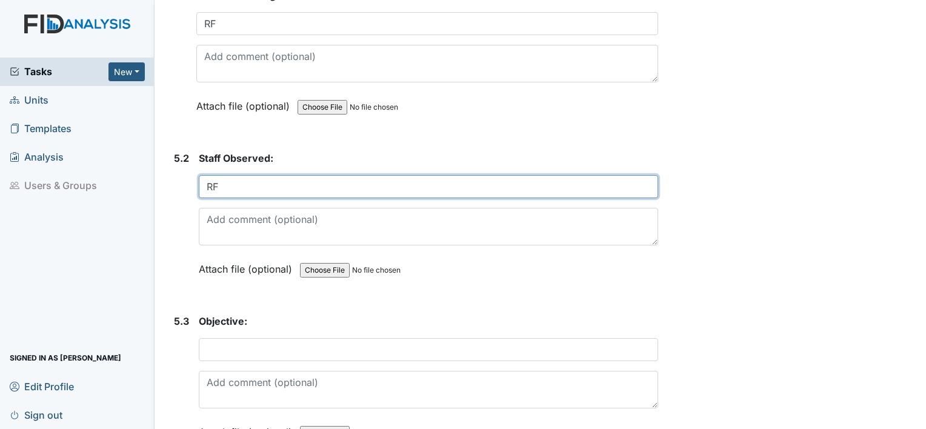
type input "RF"
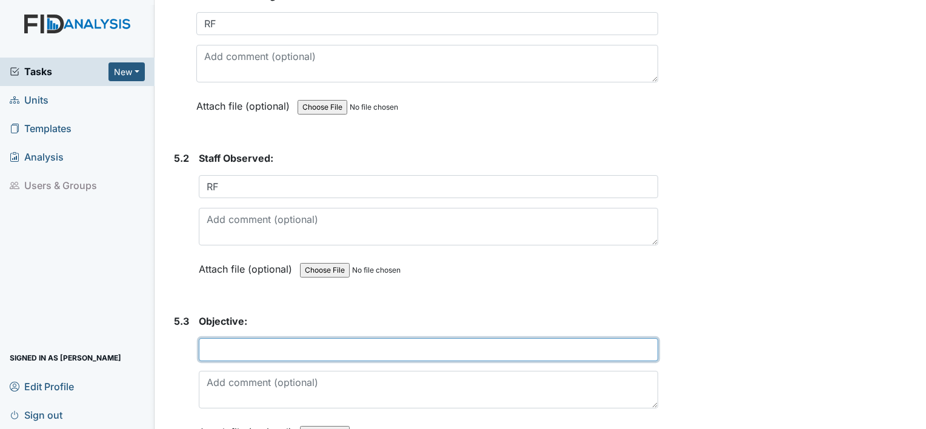
click at [322, 338] on input "text" at bounding box center [428, 349] width 459 height 23
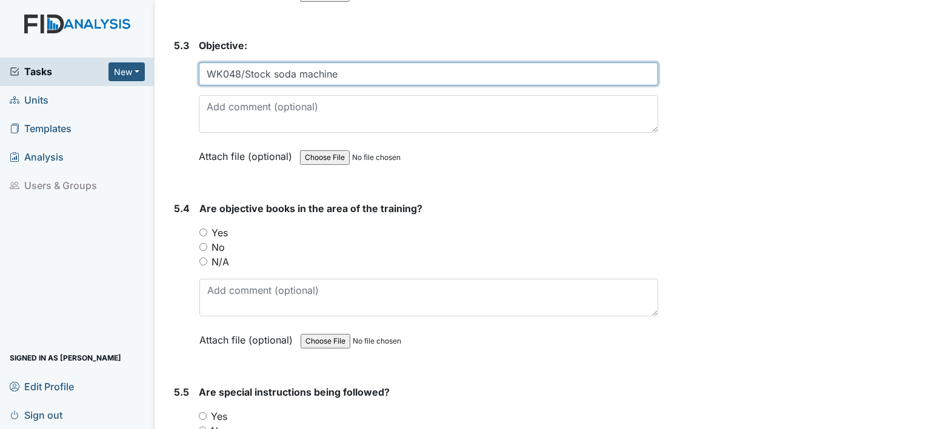
scroll to position [7797, 0]
type input "WK048/Stock soda machine"
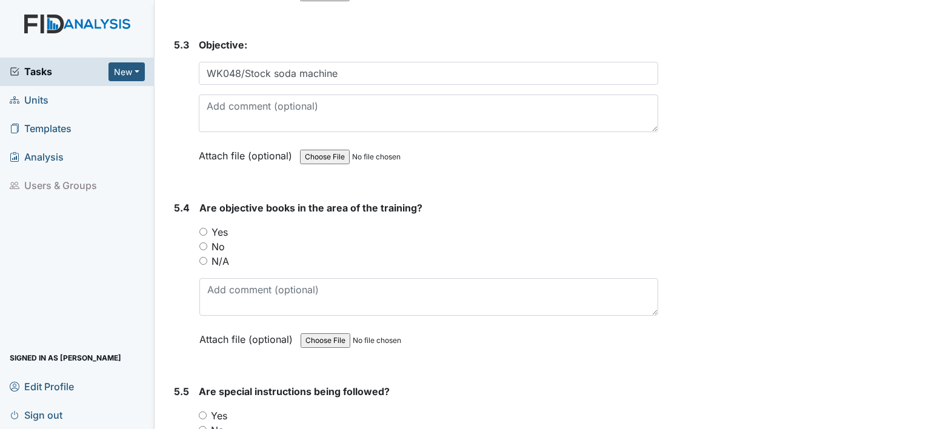
click at [204, 228] on input "Yes" at bounding box center [203, 232] width 8 height 8
radio input "true"
click at [202, 411] on input "Yes" at bounding box center [203, 415] width 8 height 8
radio input "true"
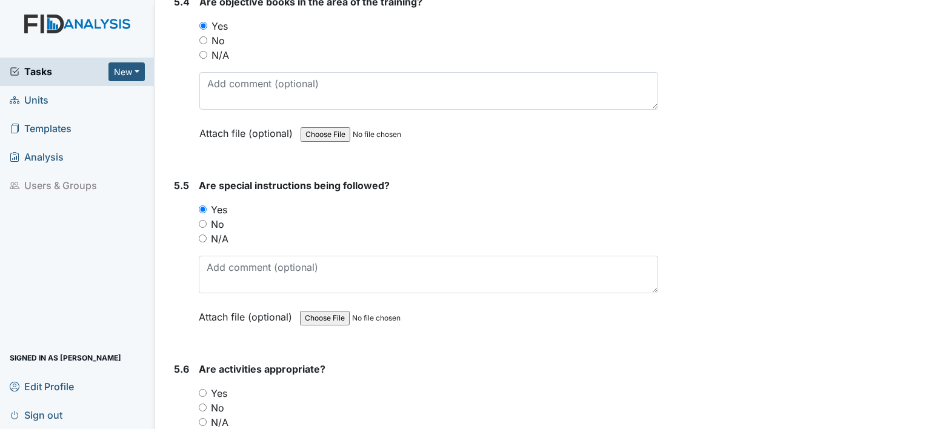
scroll to position [8005, 0]
click at [204, 388] on input "Yes" at bounding box center [203, 392] width 8 height 8
radio input "true"
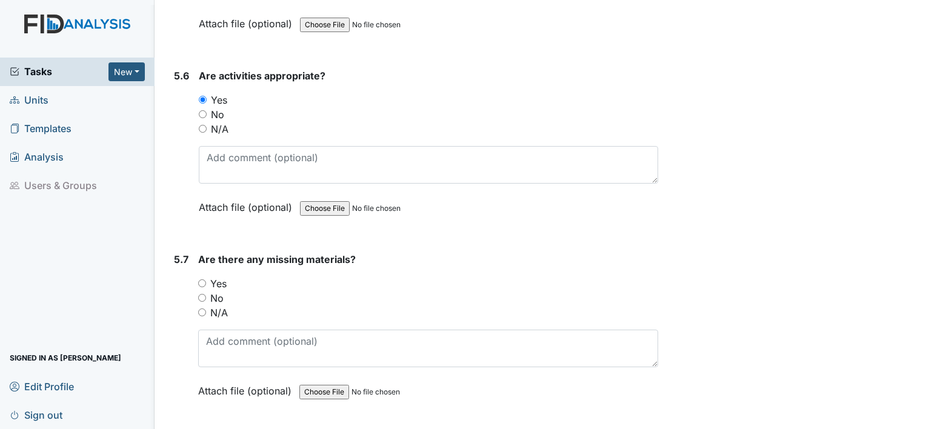
scroll to position [8299, 0]
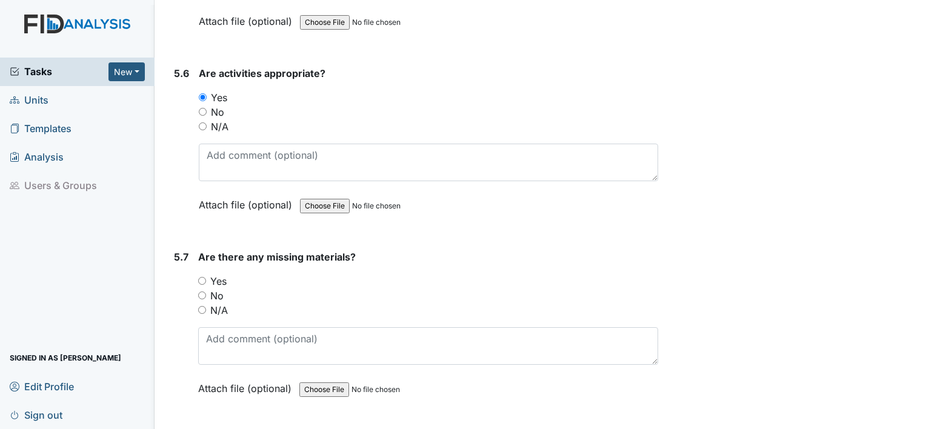
click at [203, 291] on input "No" at bounding box center [202, 295] width 8 height 8
radio input "true"
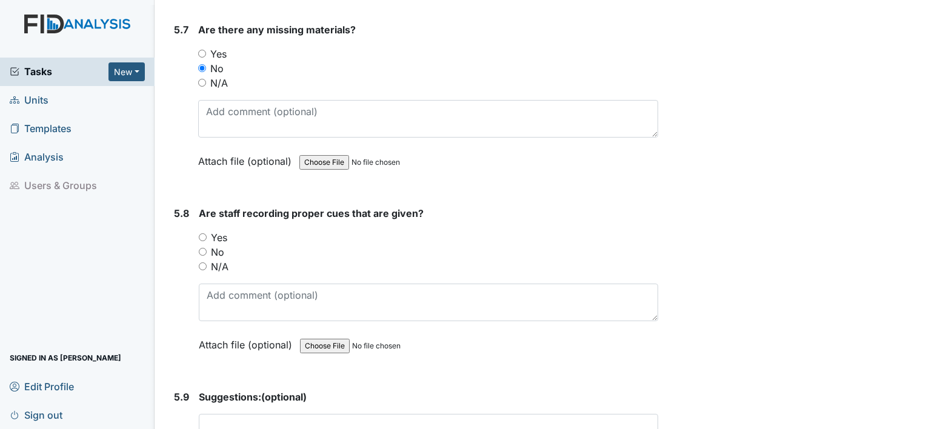
scroll to position [8539, 0]
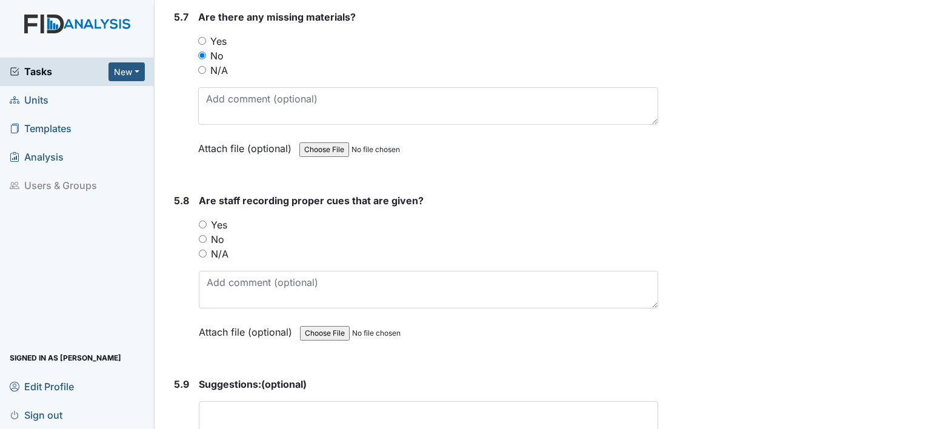
click at [203, 221] on input "Yes" at bounding box center [203, 225] width 8 height 8
radio input "true"
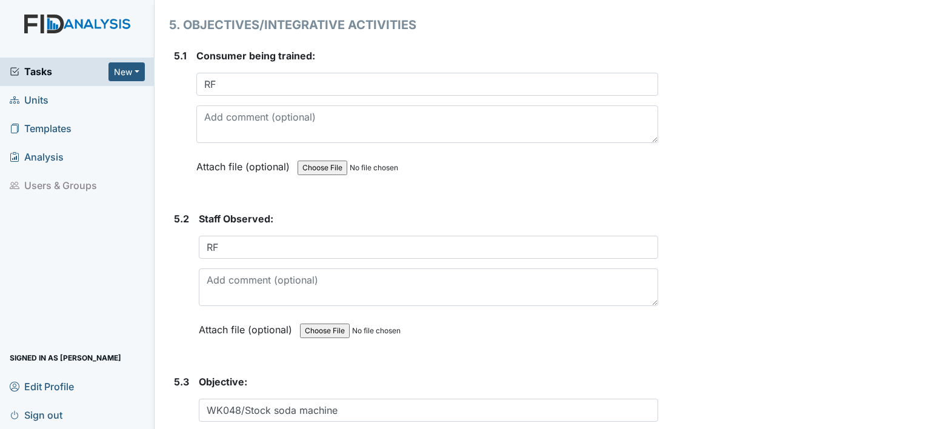
scroll to position [7441, 0]
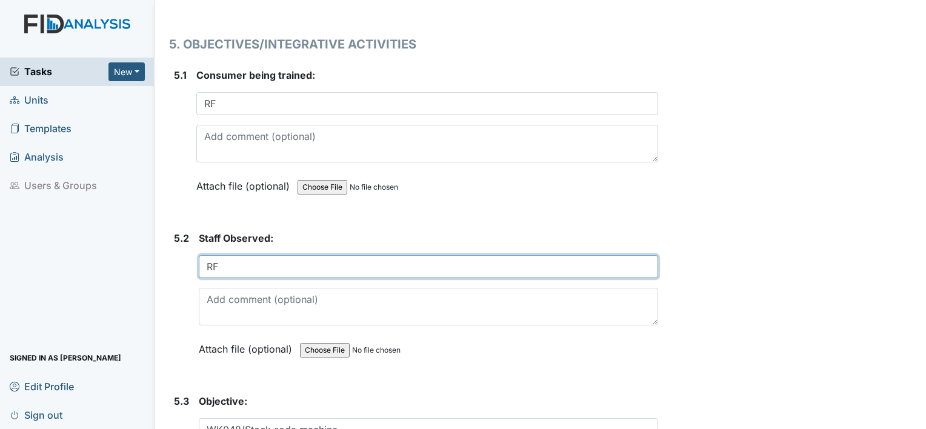
click at [226, 255] on input "RF" at bounding box center [428, 266] width 459 height 23
type input "R"
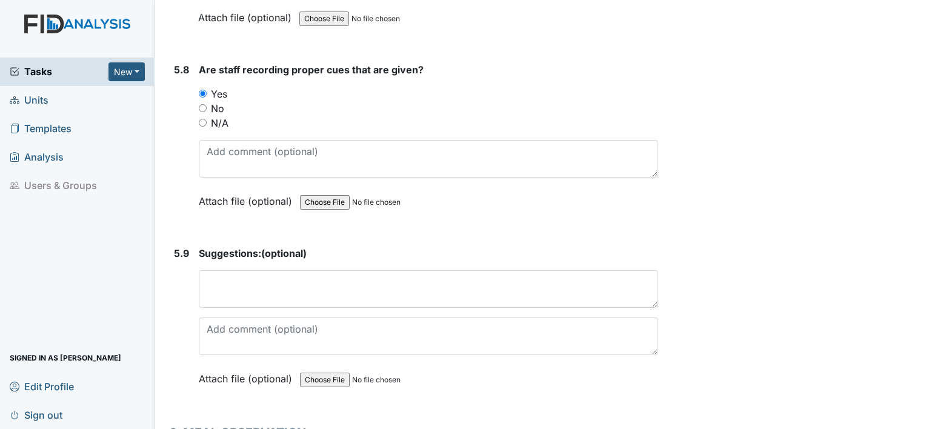
scroll to position [8675, 0]
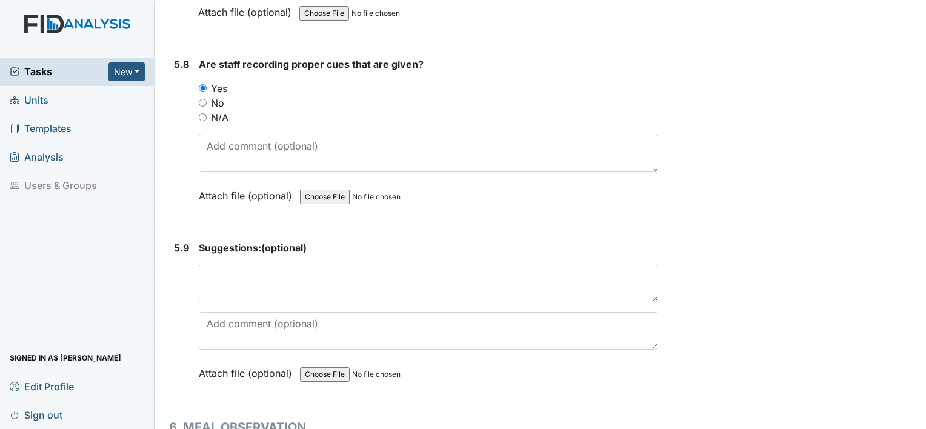
type input "[PERSON_NAME] D"
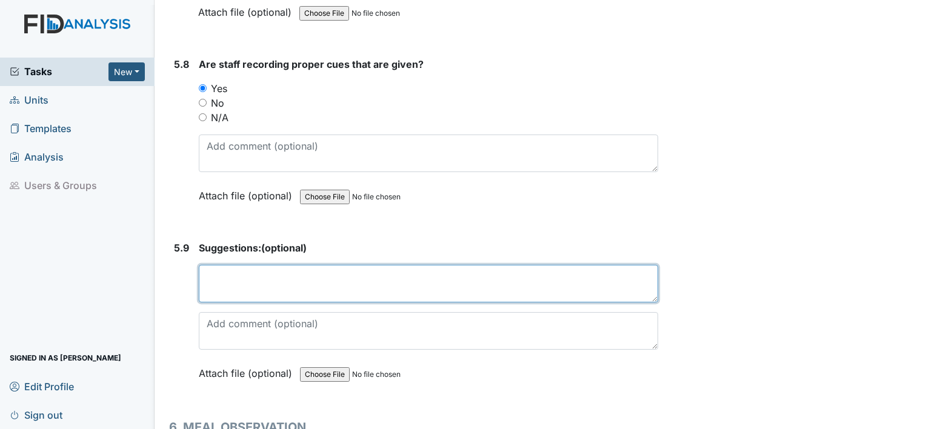
click at [225, 265] on textarea at bounding box center [428, 284] width 459 height 38
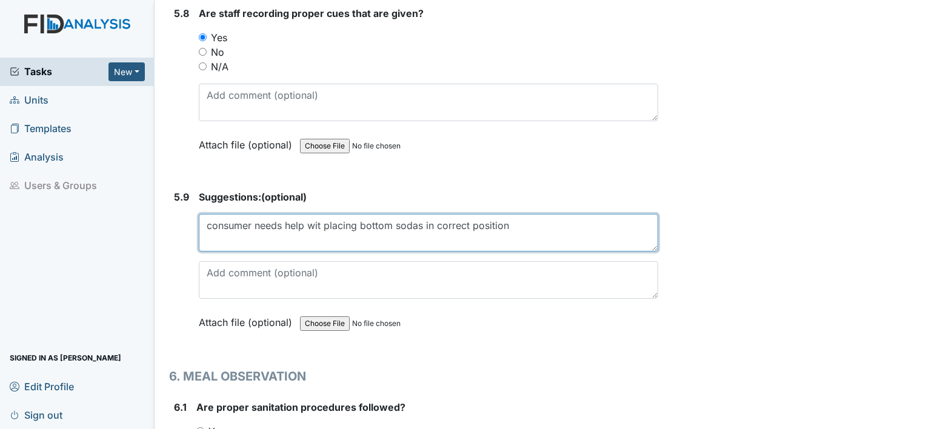
scroll to position [8779, 0]
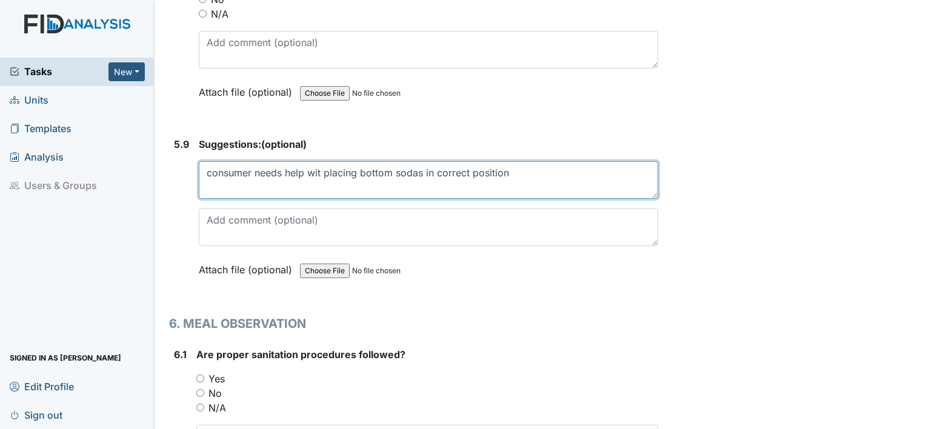
type textarea "consumer needs help wit placing bottom sodas in correct position"
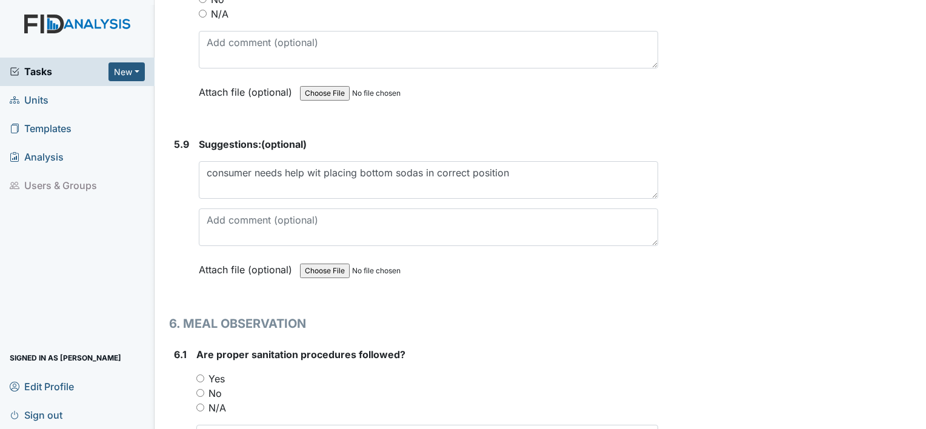
click at [202, 374] on input "Yes" at bounding box center [200, 378] width 8 height 8
radio input "true"
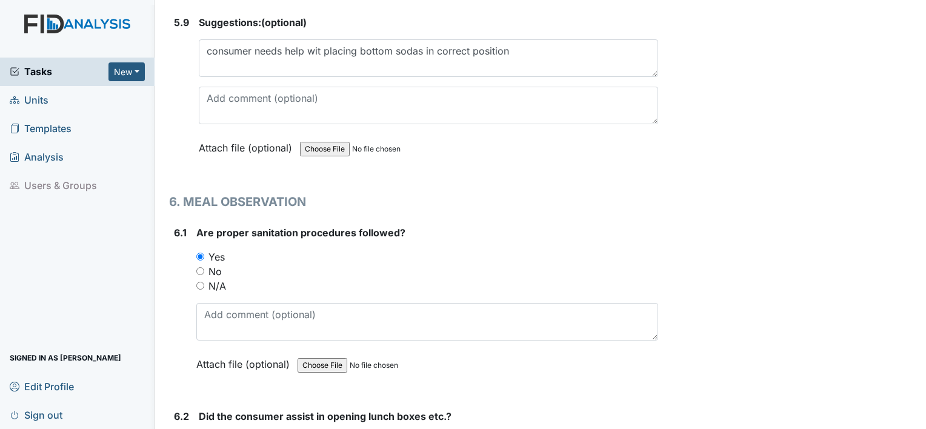
scroll to position [8901, 0]
radio input "true"
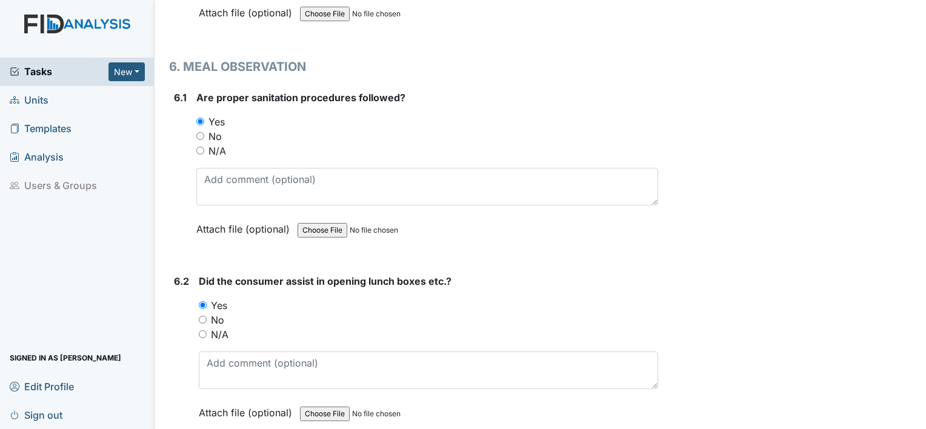
scroll to position [9037, 0]
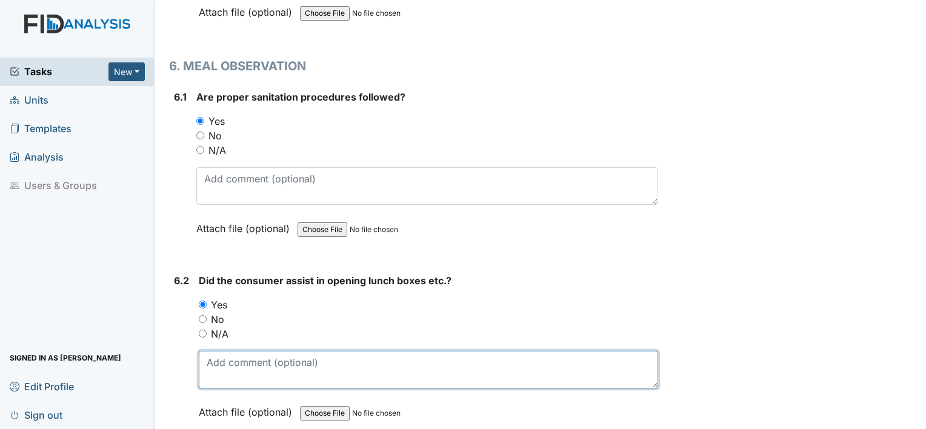
click at [235, 351] on textarea at bounding box center [428, 370] width 459 height 38
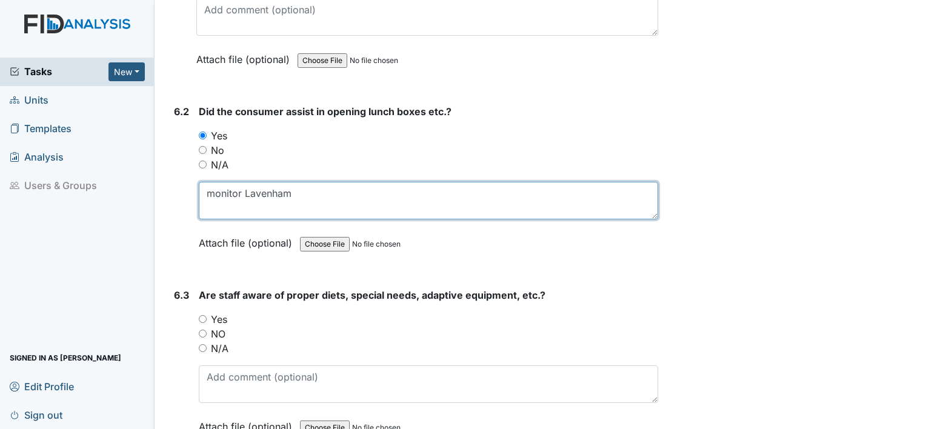
scroll to position [9210, 0]
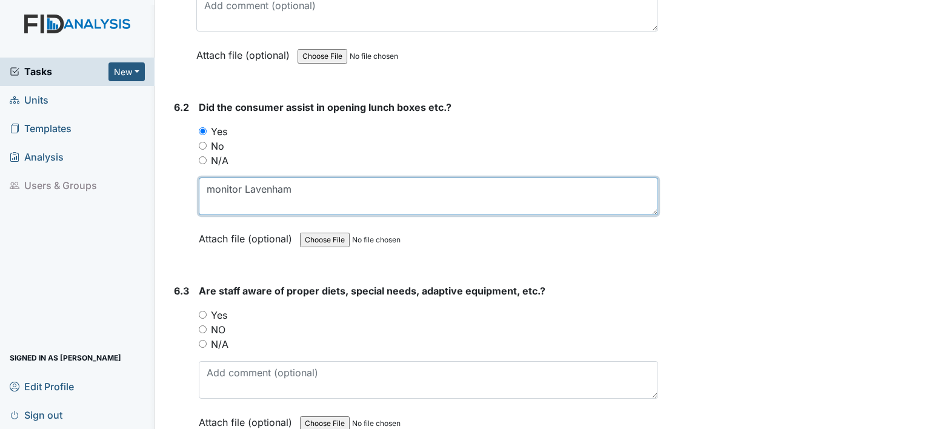
type textarea "monitor Lavenham"
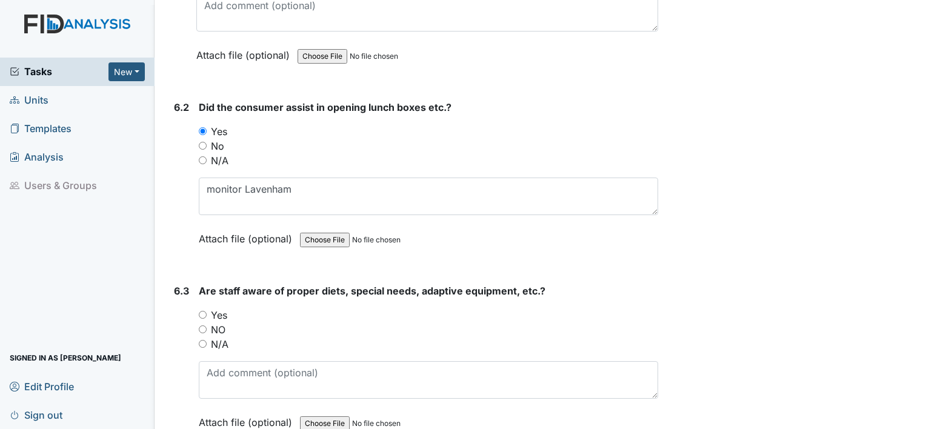
click at [202, 311] on input "Yes" at bounding box center [203, 315] width 8 height 8
radio input "true"
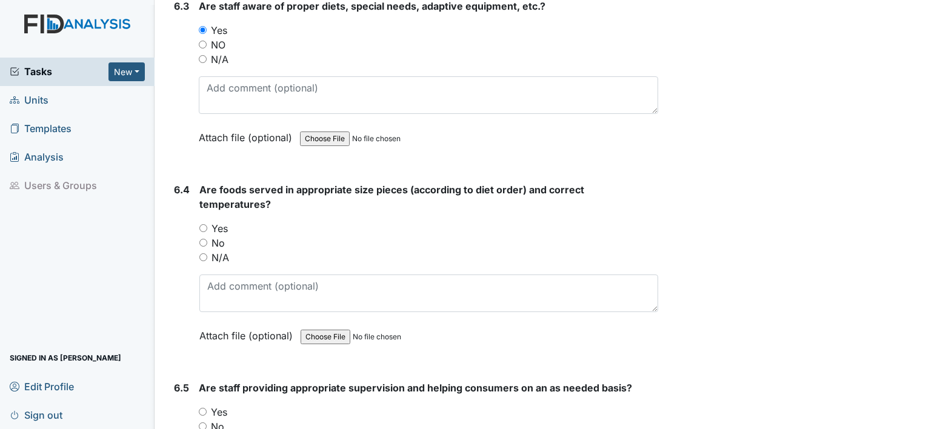
scroll to position [9512, 0]
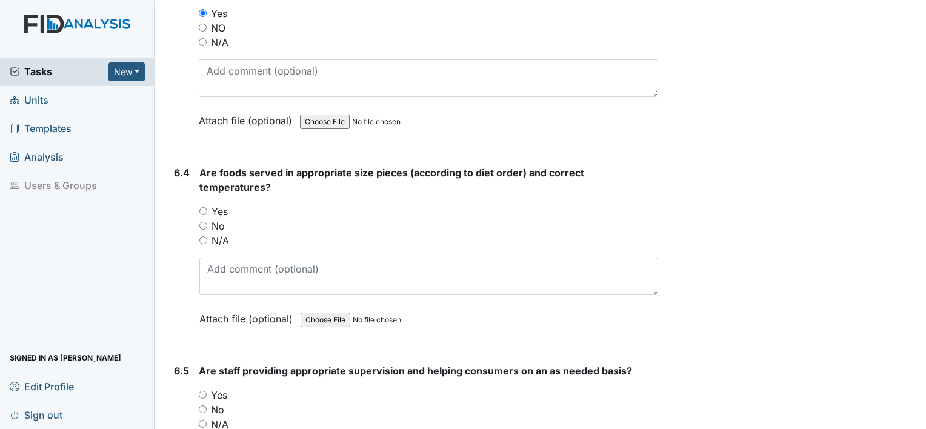
click at [202, 207] on input "Yes" at bounding box center [203, 211] width 8 height 8
radio input "true"
click at [201, 391] on input "Yes" at bounding box center [203, 395] width 8 height 8
radio input "true"
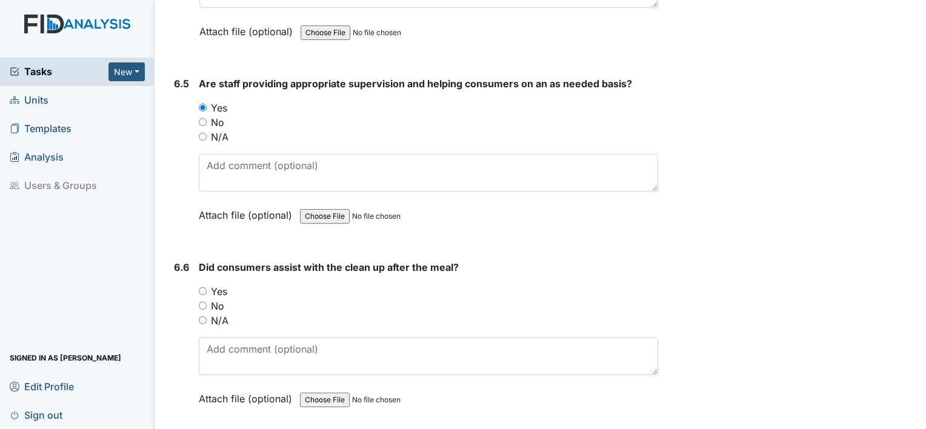
scroll to position [9810, 0]
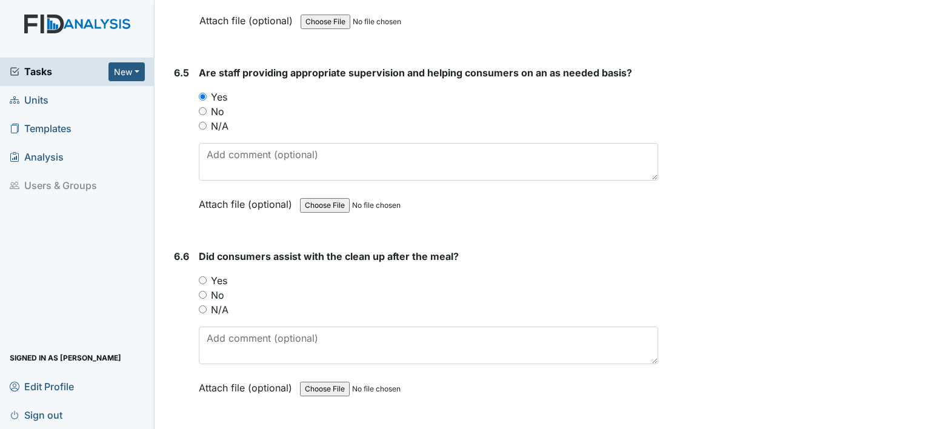
click at [201, 276] on input "Yes" at bounding box center [203, 280] width 8 height 8
radio input "true"
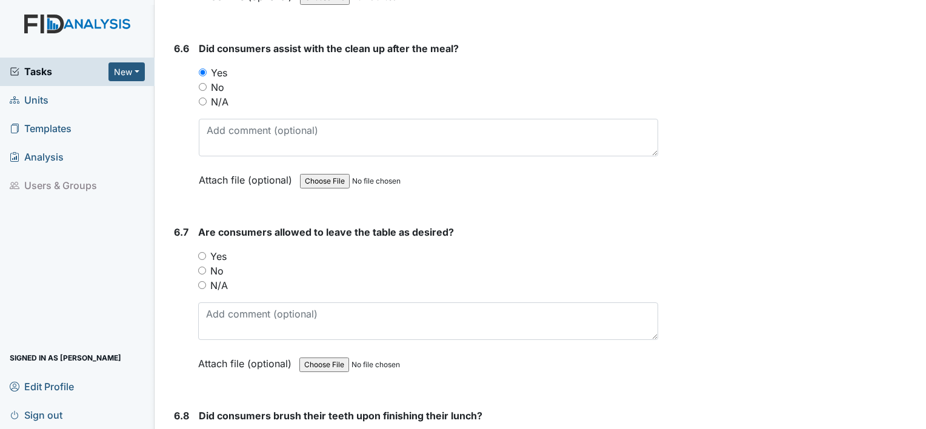
scroll to position [10018, 0]
click at [201, 251] on input "Yes" at bounding box center [202, 255] width 8 height 8
radio input "true"
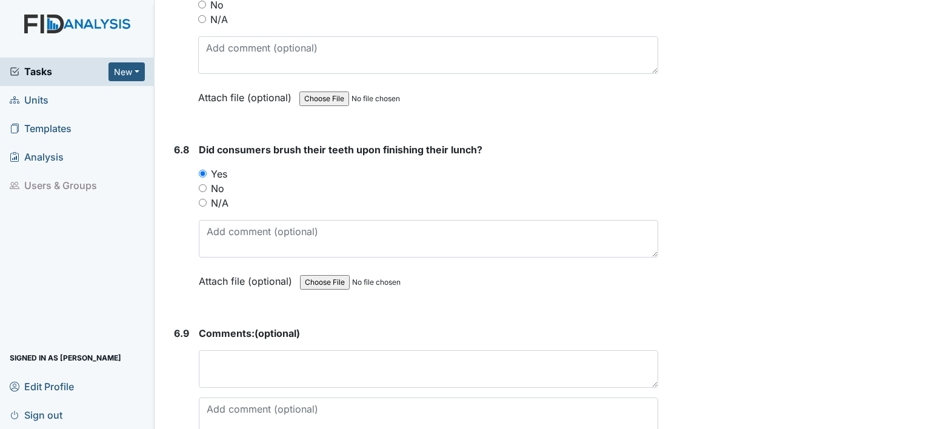
scroll to position [10285, 0]
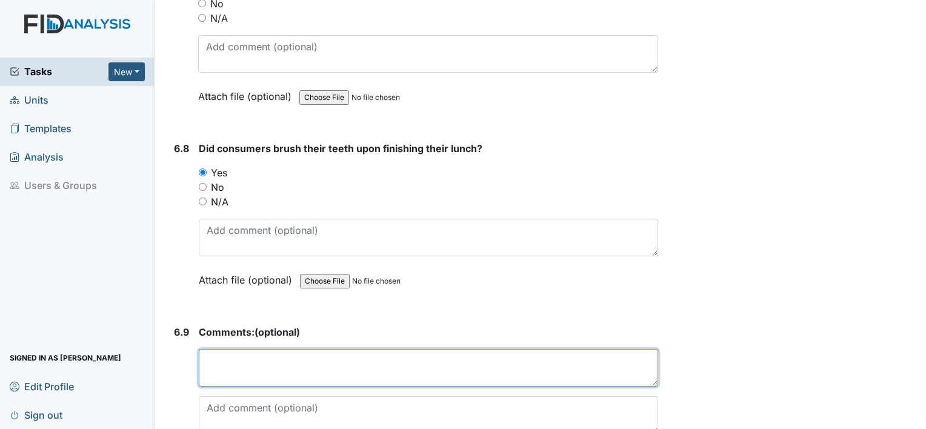
click at [225, 349] on textarea at bounding box center [428, 368] width 459 height 38
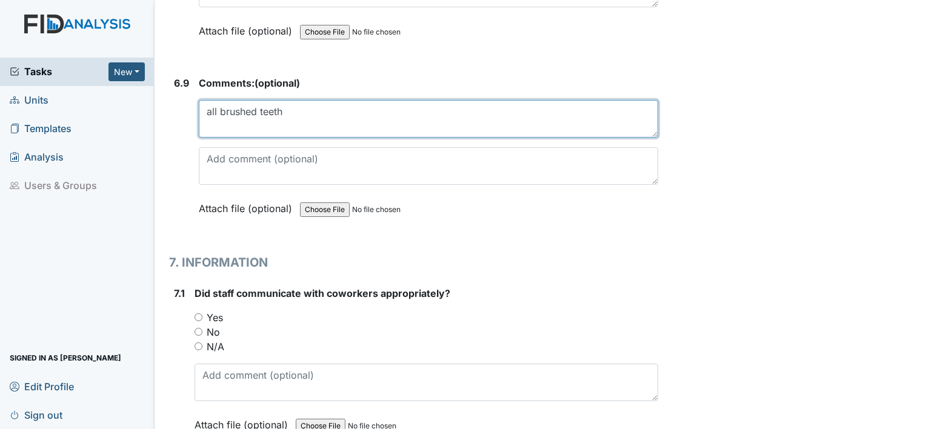
scroll to position [10544, 0]
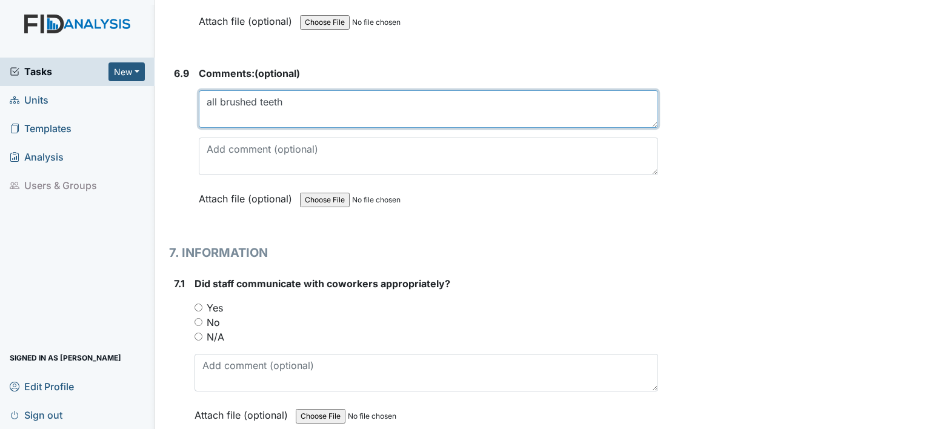
type textarea "all brushed teeth"
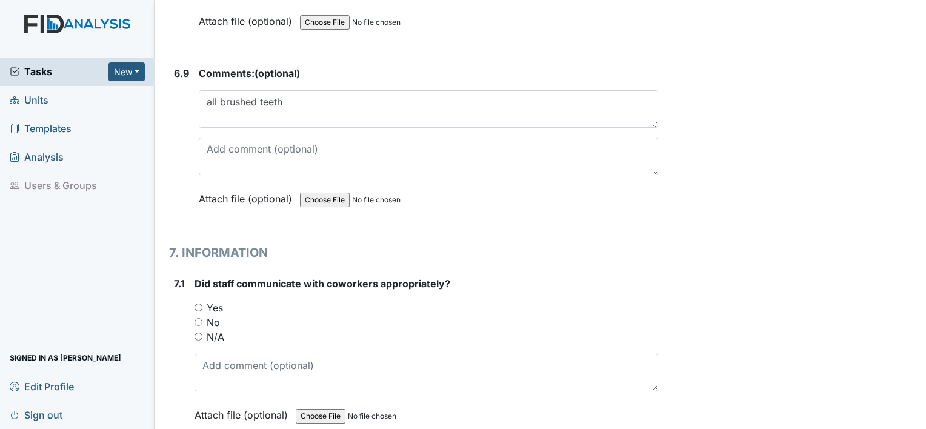
click at [198, 304] on input "Yes" at bounding box center [199, 308] width 8 height 8
radio input "true"
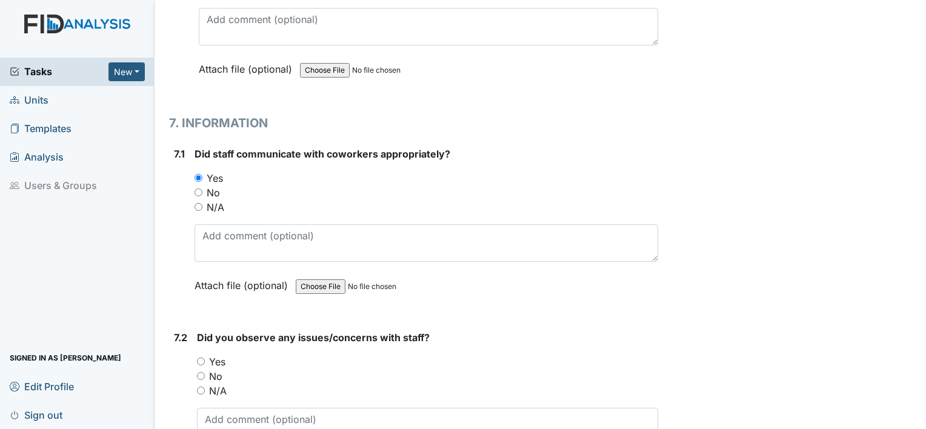
scroll to position [10674, 0]
click at [201, 371] on input "No" at bounding box center [201, 375] width 8 height 8
radio input "true"
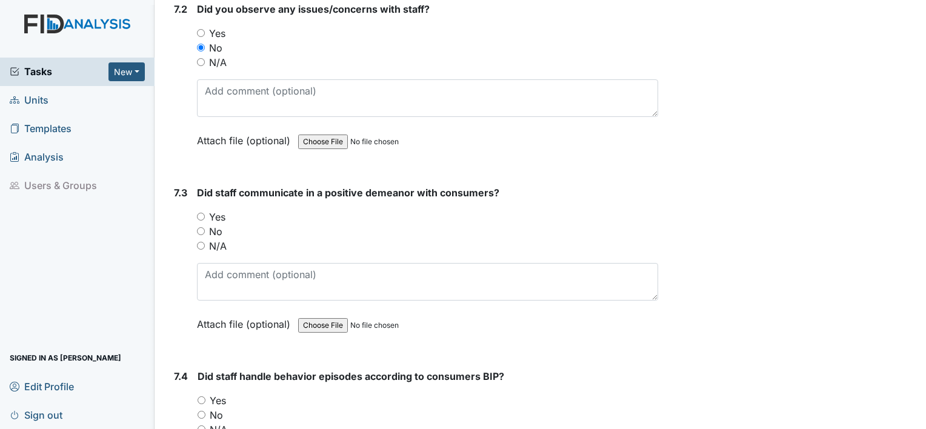
scroll to position [11002, 0]
click at [204, 212] on input "Yes" at bounding box center [201, 216] width 8 height 8
radio input "true"
click at [200, 425] on input "N/A" at bounding box center [202, 429] width 8 height 8
radio input "true"
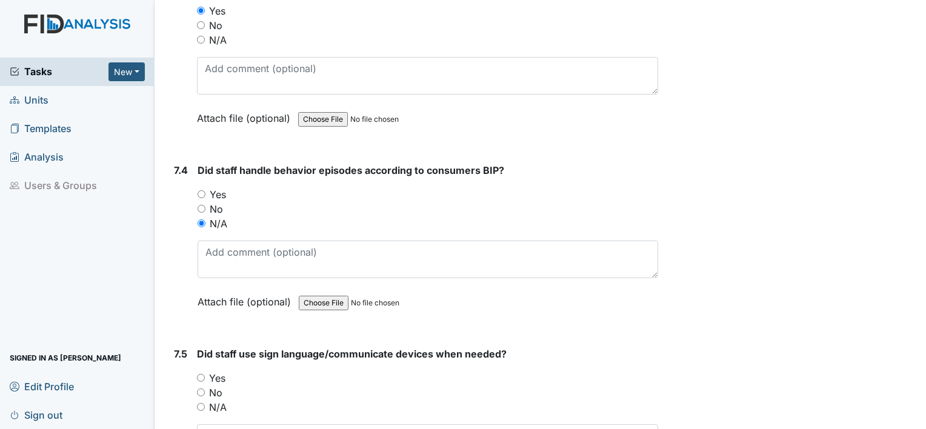
scroll to position [11208, 0]
click at [201, 373] on input "Yes" at bounding box center [201, 377] width 8 height 8
radio input "true"
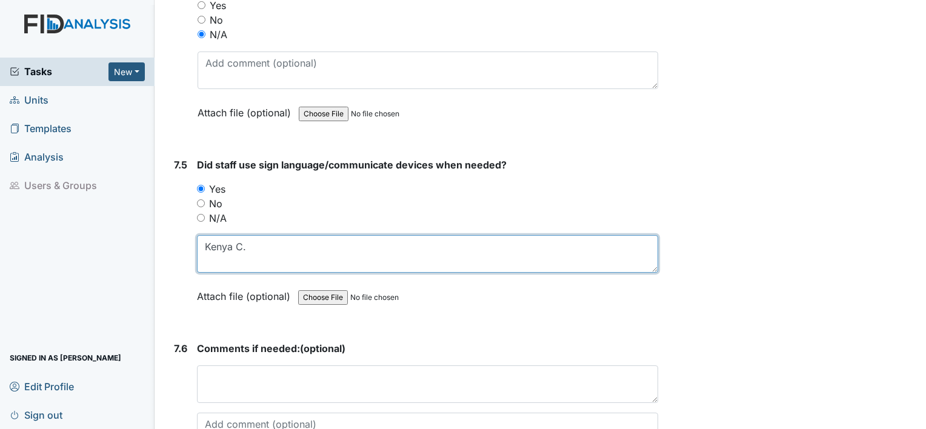
scroll to position [11399, 0]
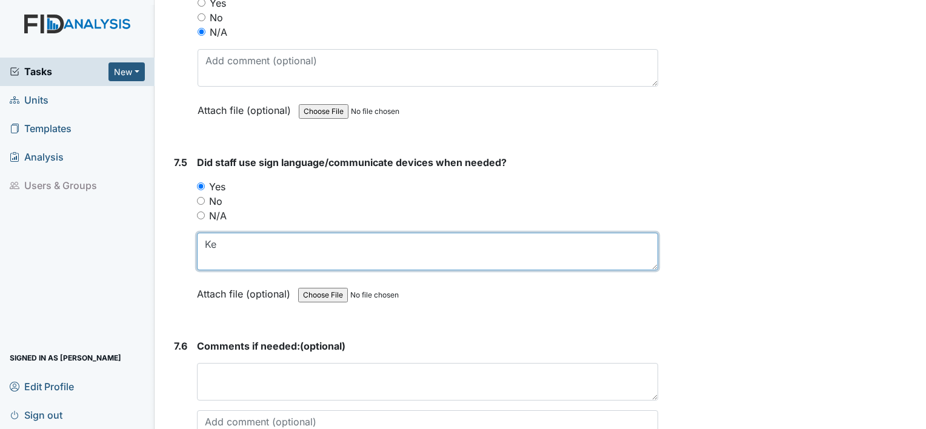
type textarea "K"
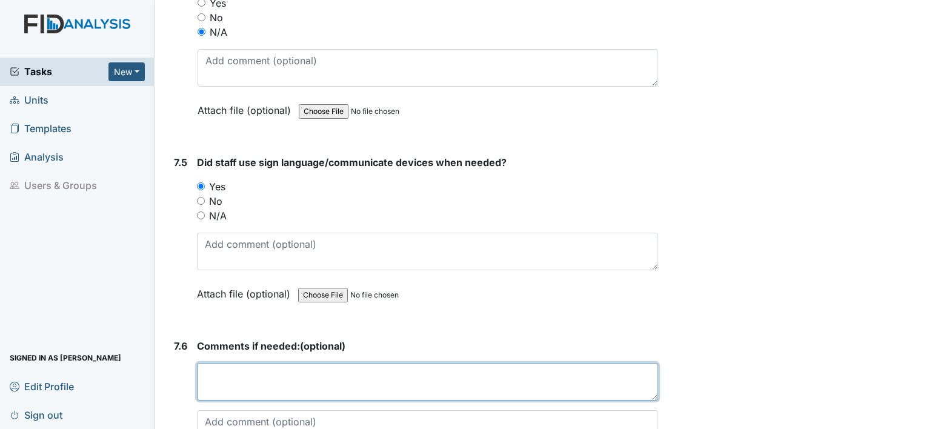
click at [279, 363] on textarea at bounding box center [427, 382] width 461 height 38
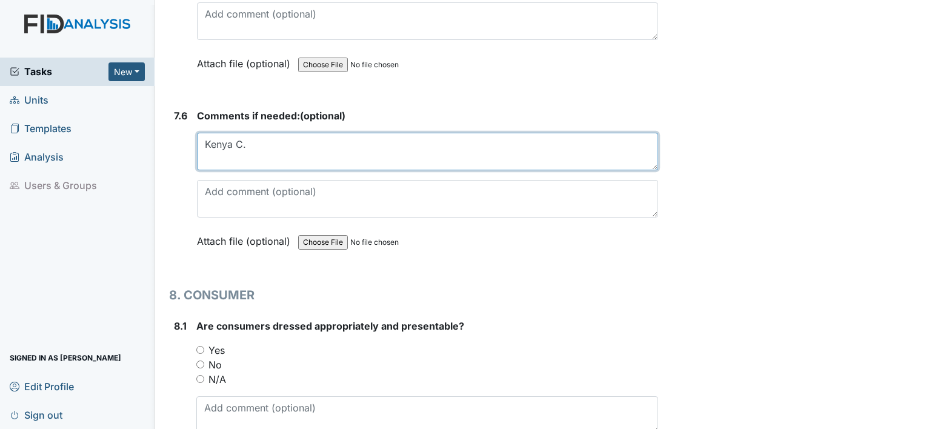
scroll to position [11634, 0]
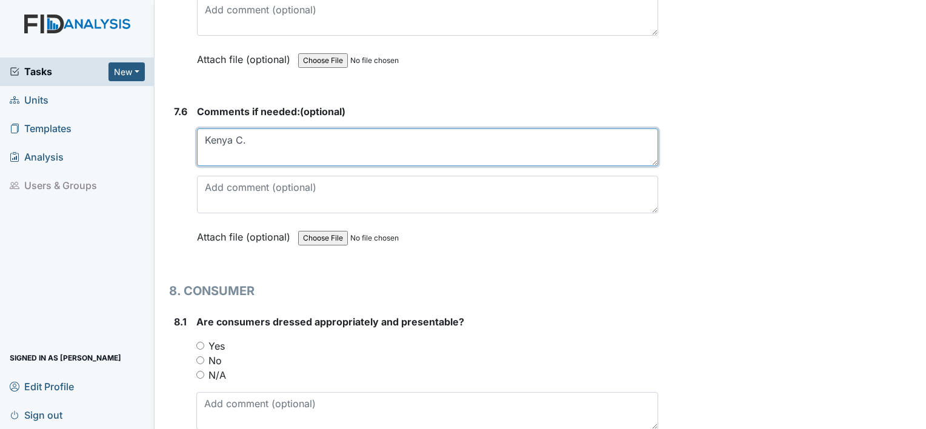
type textarea "Kenya C."
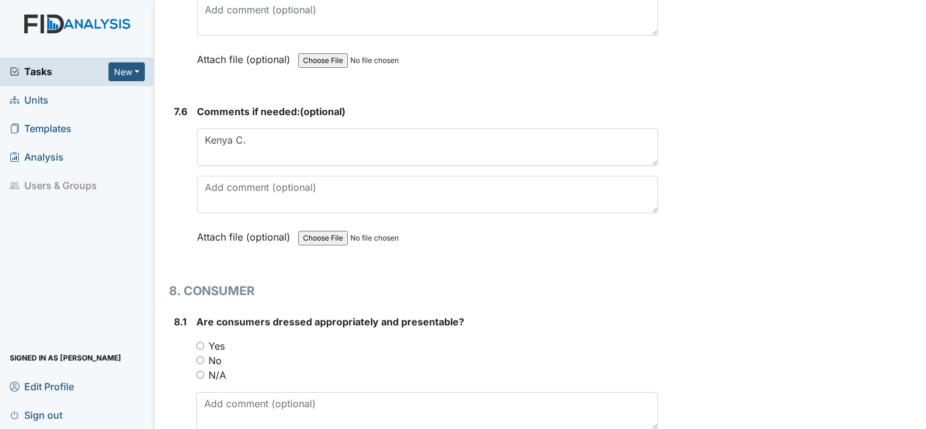
click at [202, 342] on input "Yes" at bounding box center [200, 346] width 8 height 8
radio input "true"
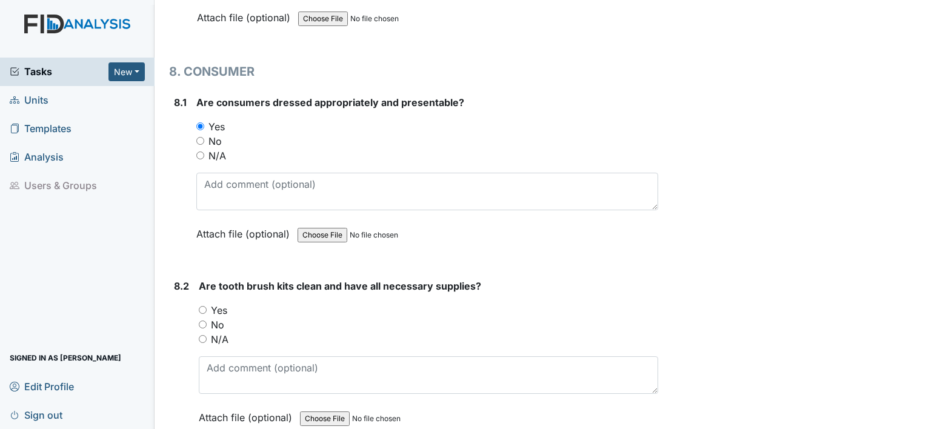
scroll to position [11868, 0]
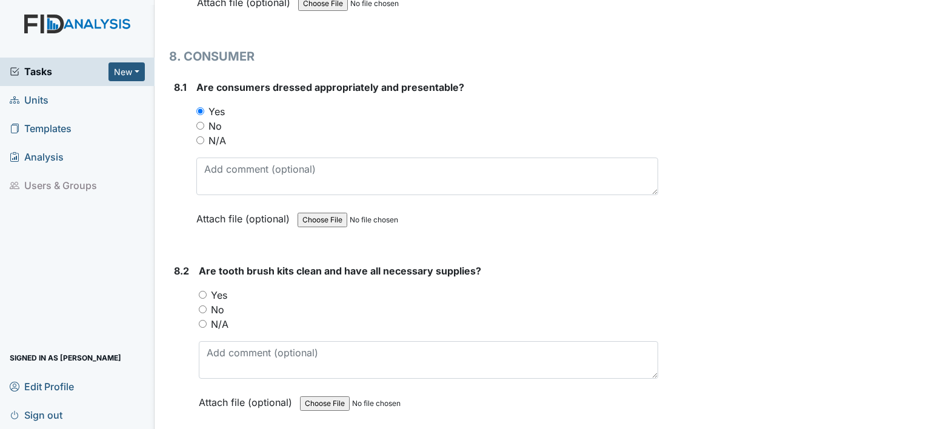
click at [202, 291] on input "Yes" at bounding box center [203, 295] width 8 height 8
radio input "true"
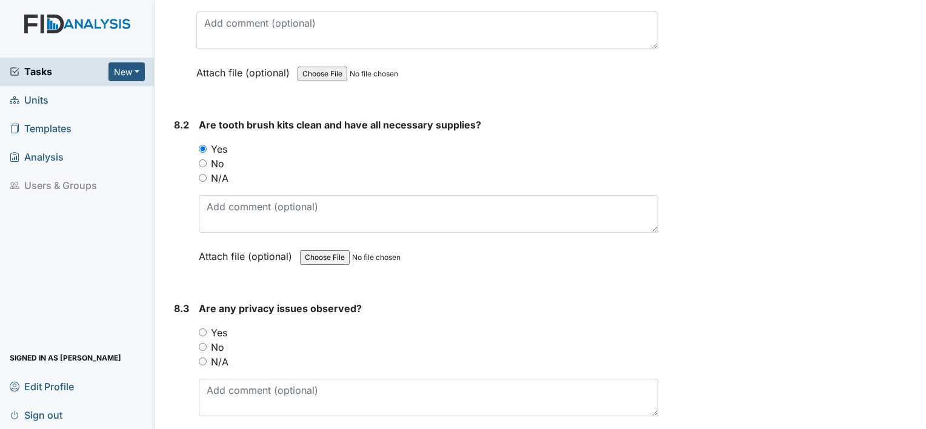
scroll to position [12017, 0]
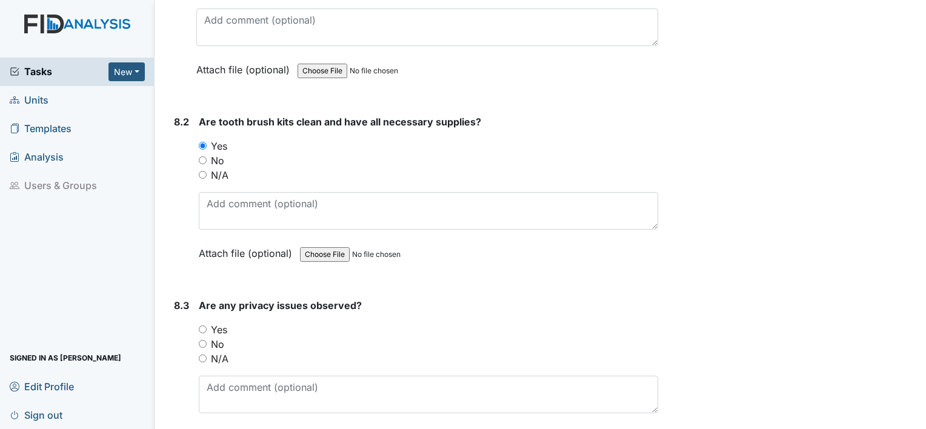
click at [201, 340] on input "No" at bounding box center [203, 344] width 8 height 8
radio input "true"
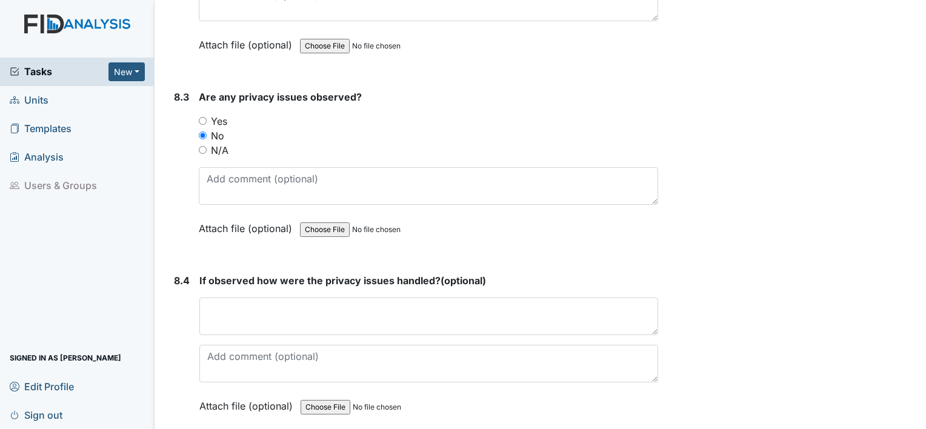
scroll to position [12228, 0]
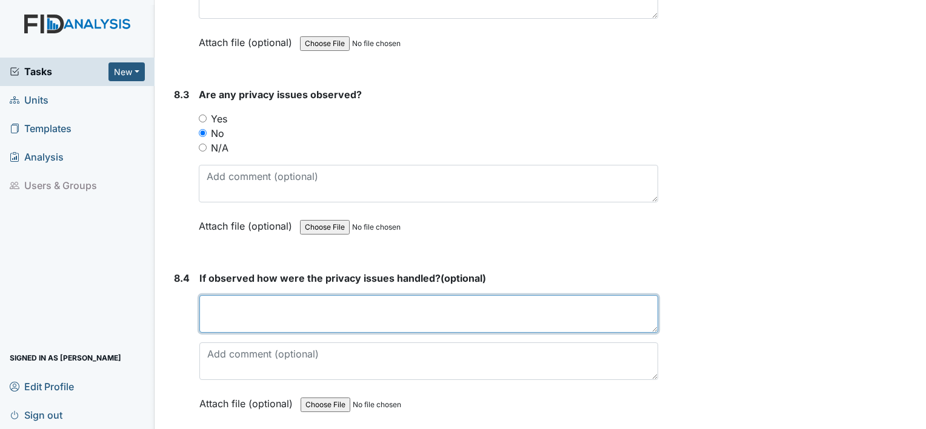
click at [307, 295] on textarea at bounding box center [428, 314] width 459 height 38
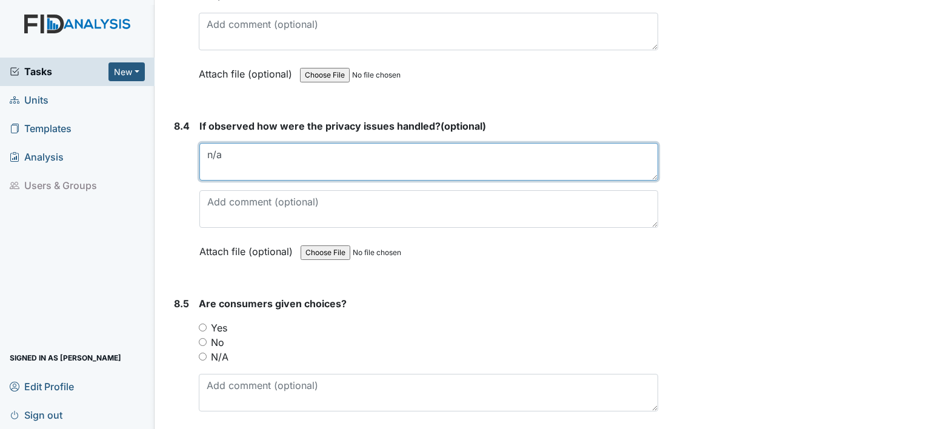
scroll to position [12383, 0]
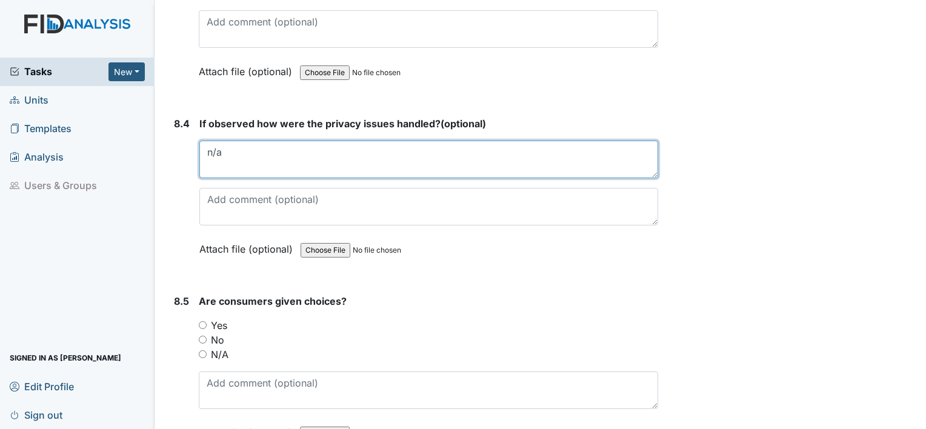
type textarea "n/a"
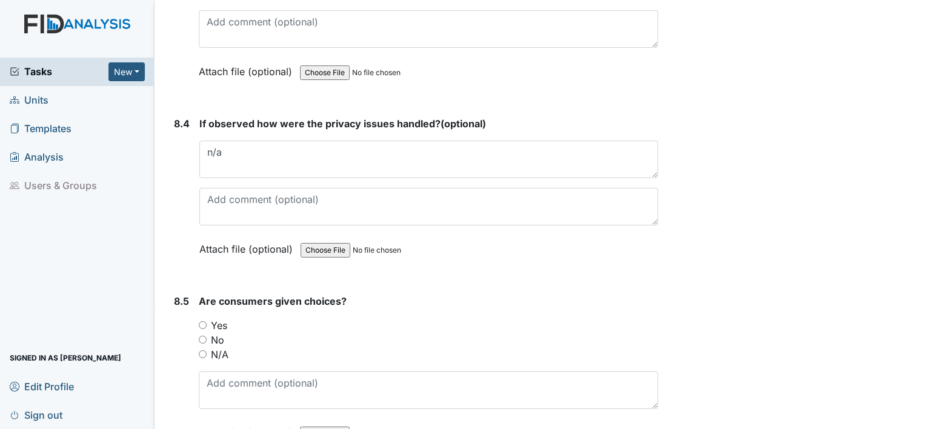
click at [203, 321] on input "Yes" at bounding box center [203, 325] width 8 height 8
radio input "true"
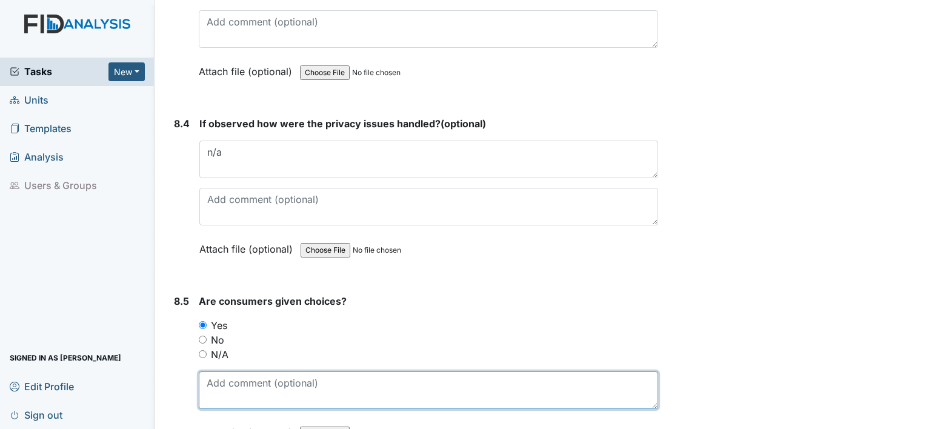
click at [241, 371] on textarea at bounding box center [428, 390] width 459 height 38
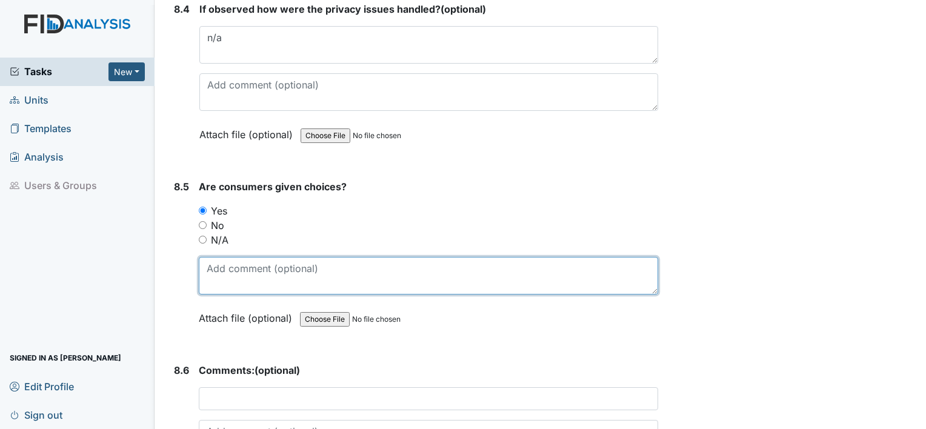
scroll to position [12522, 0]
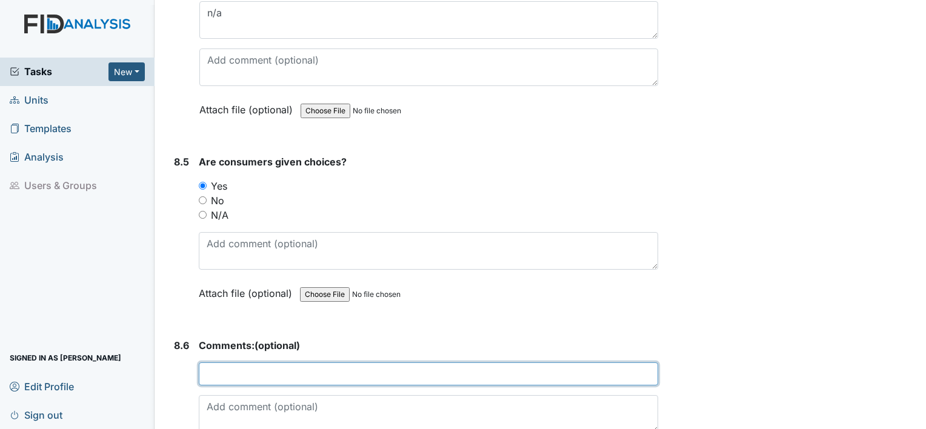
click at [291, 362] on input "text" at bounding box center [428, 373] width 459 height 23
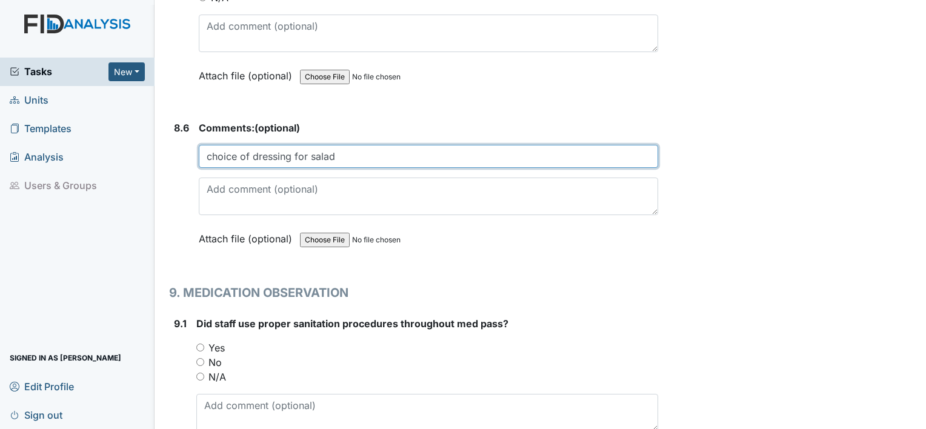
scroll to position [12751, 0]
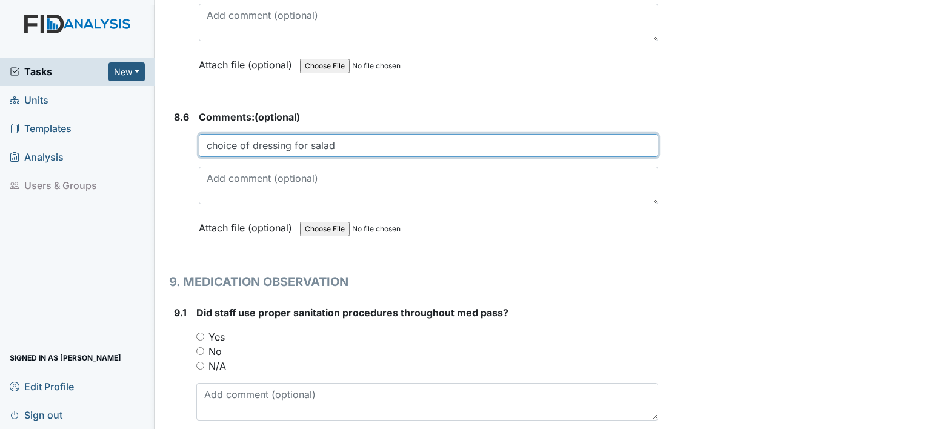
type input "choice of dressing for salad"
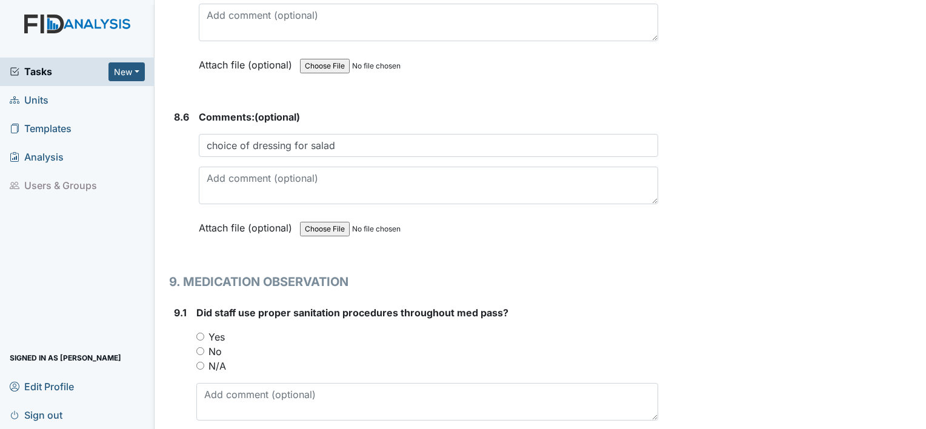
click at [202, 333] on input "Yes" at bounding box center [200, 337] width 8 height 8
radio input "true"
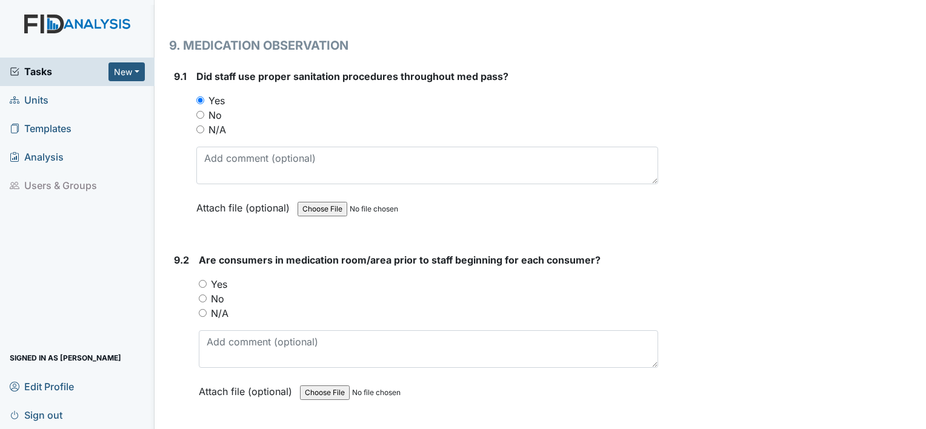
scroll to position [12987, 0]
click at [200, 279] on input "Yes" at bounding box center [203, 283] width 8 height 8
radio input "true"
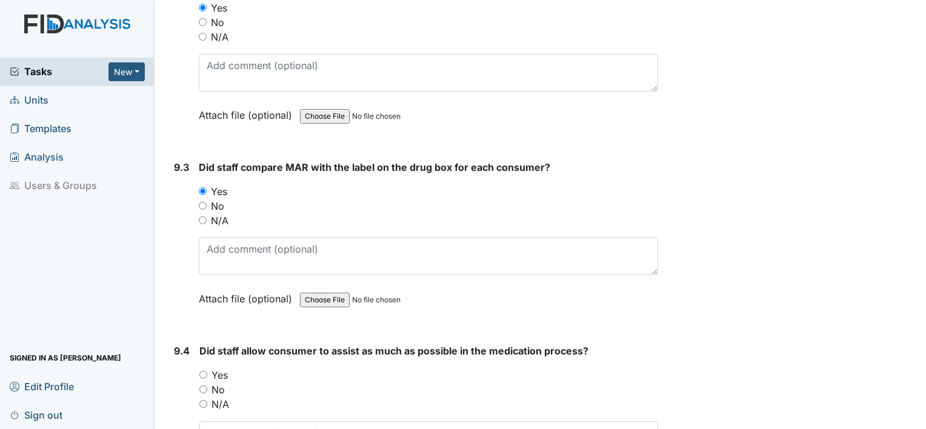
scroll to position [13264, 0]
click at [205, 370] on input "Yes" at bounding box center [203, 374] width 8 height 8
radio input "true"
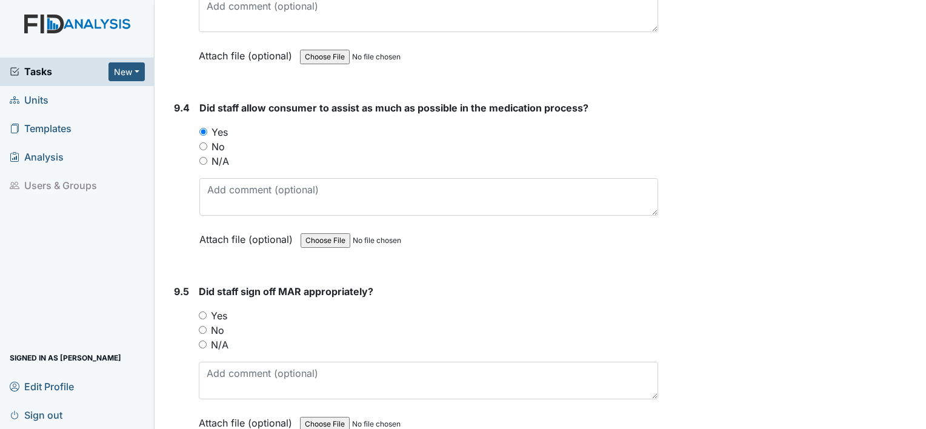
scroll to position [13513, 0]
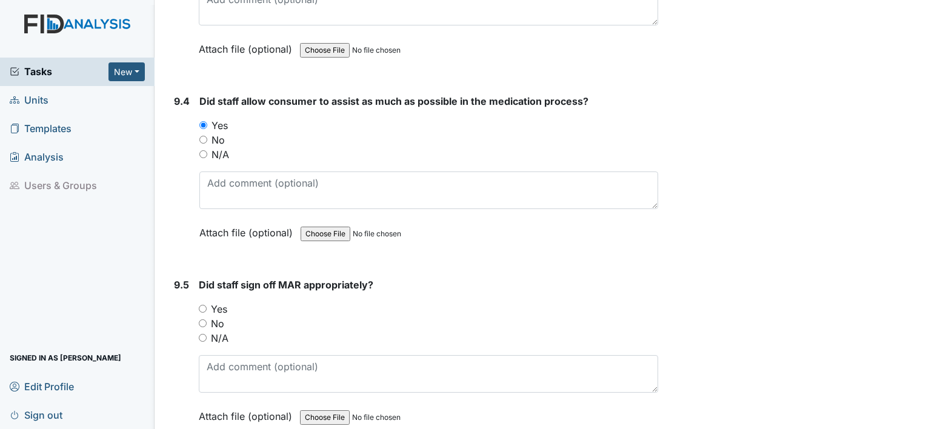
click at [200, 305] on input "Yes" at bounding box center [203, 309] width 8 height 8
radio input "true"
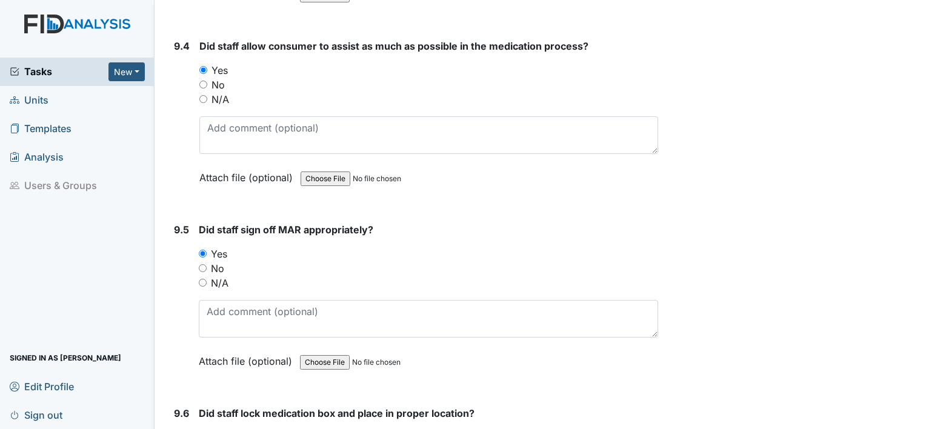
scroll to position [13576, 0]
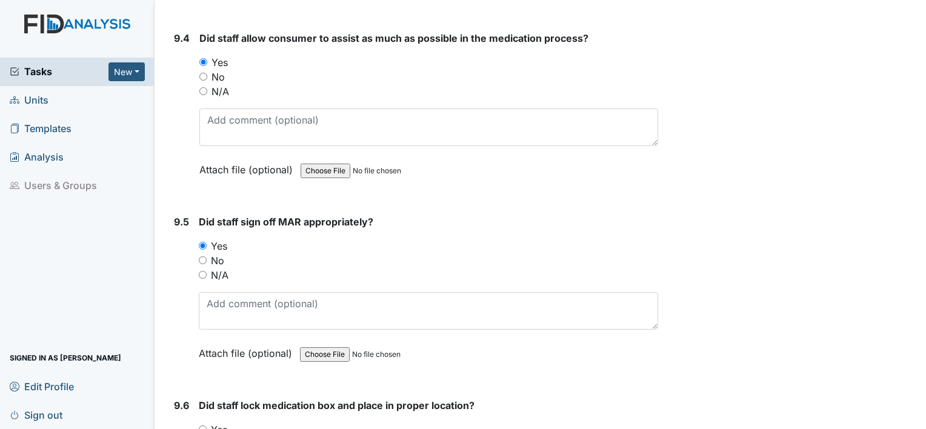
click at [202, 425] on input "Yes" at bounding box center [203, 429] width 8 height 8
radio input "true"
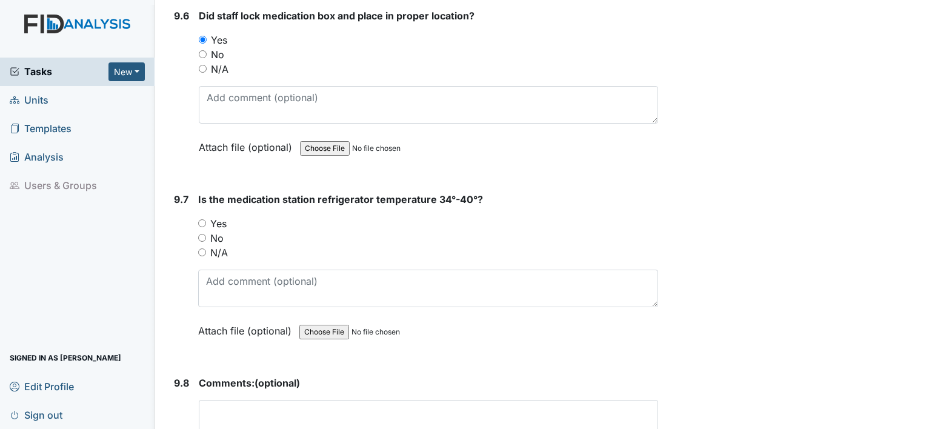
scroll to position [13947, 0]
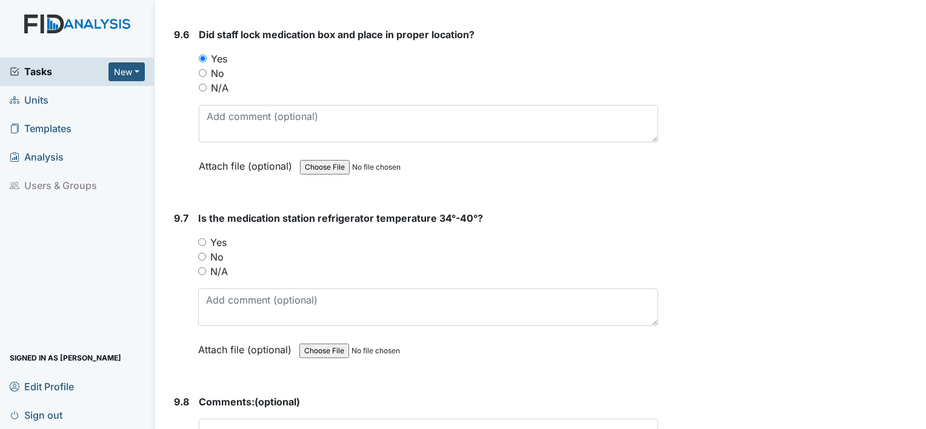
click at [199, 267] on input "N/A" at bounding box center [202, 271] width 8 height 8
radio input "true"
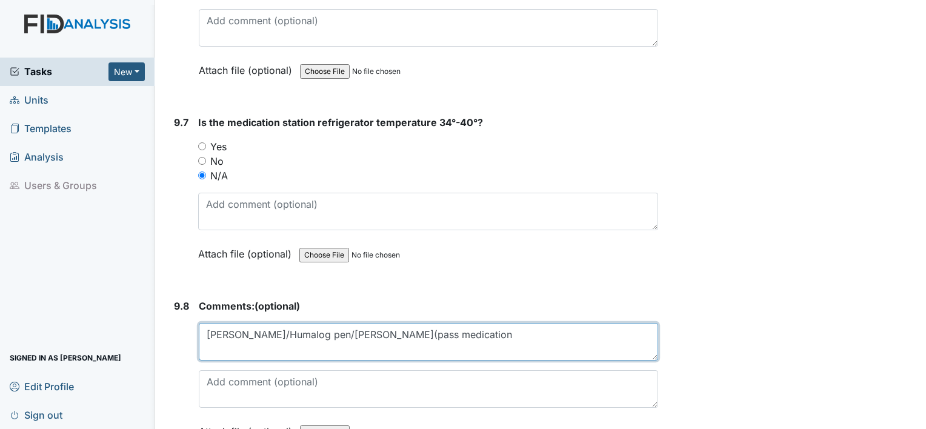
scroll to position [14058, 0]
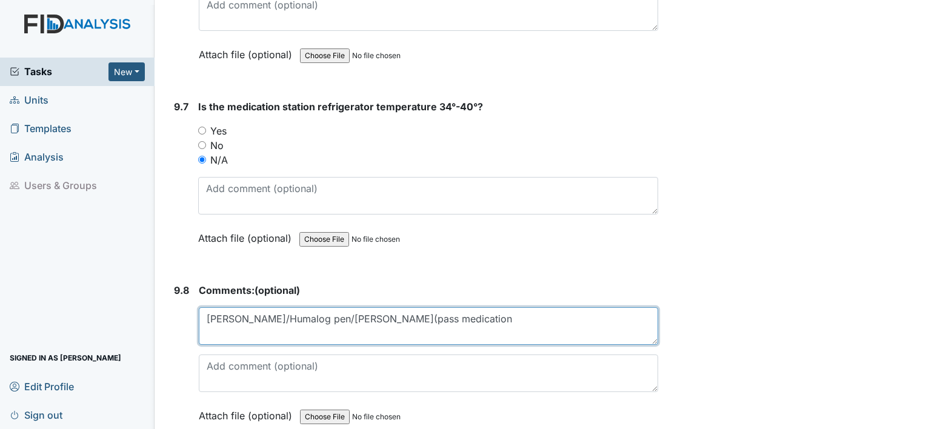
type textarea "[PERSON_NAME]/Humalog pen/[PERSON_NAME](pass medication"
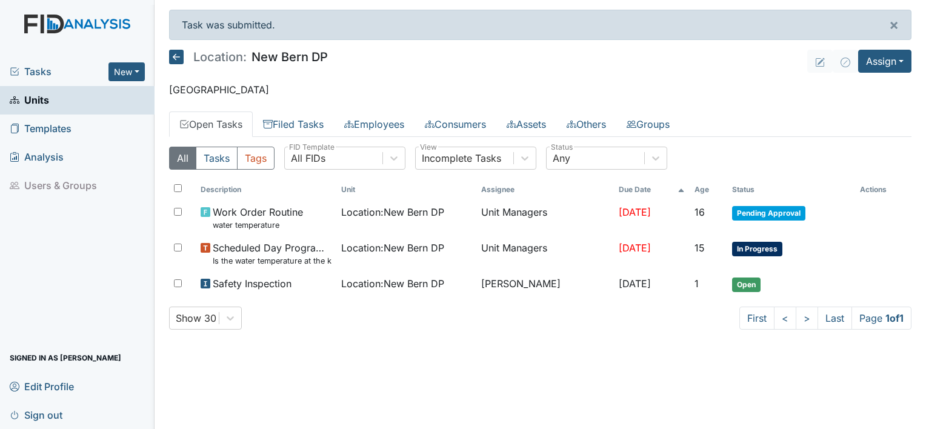
click at [41, 414] on span "Sign out" at bounding box center [36, 414] width 53 height 19
